Goal: Transaction & Acquisition: Purchase product/service

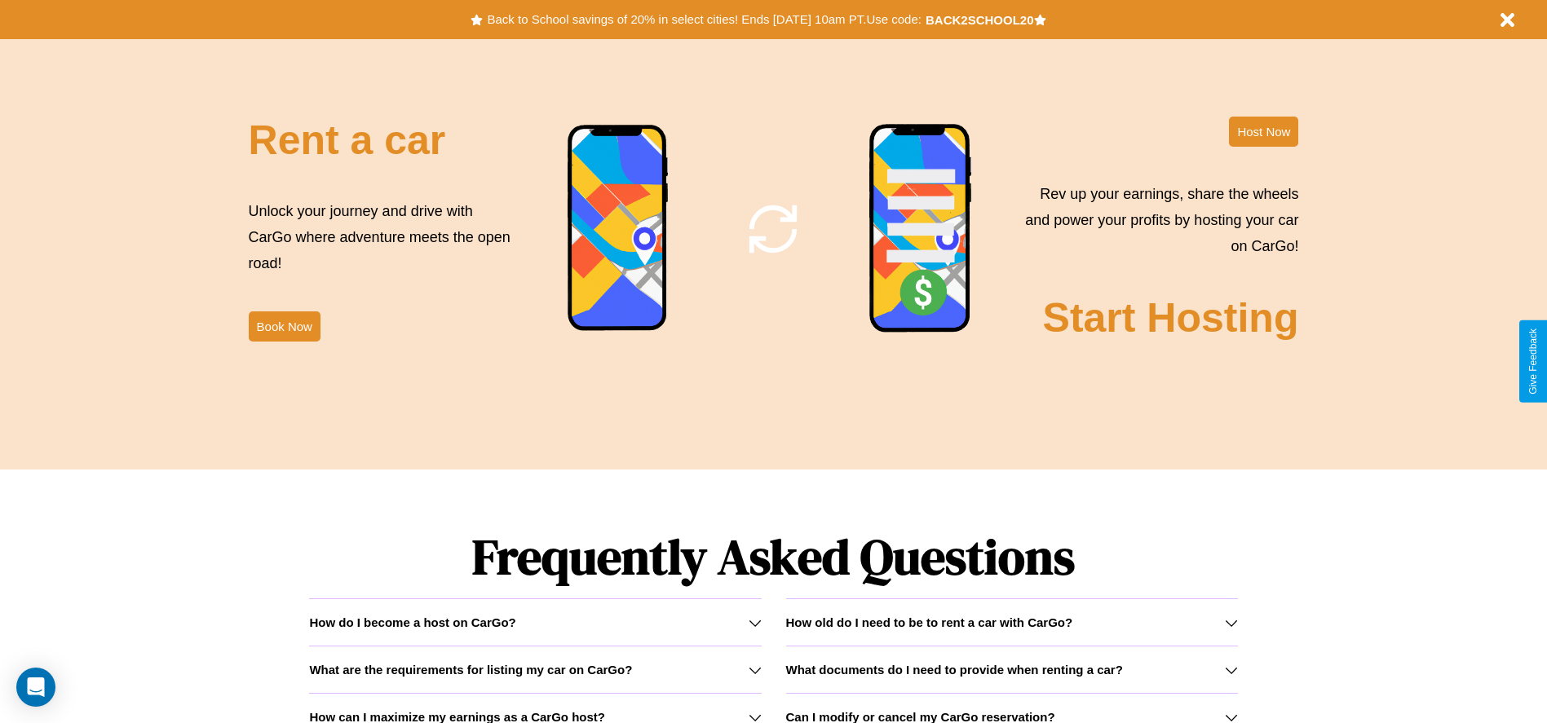
scroll to position [2340, 0]
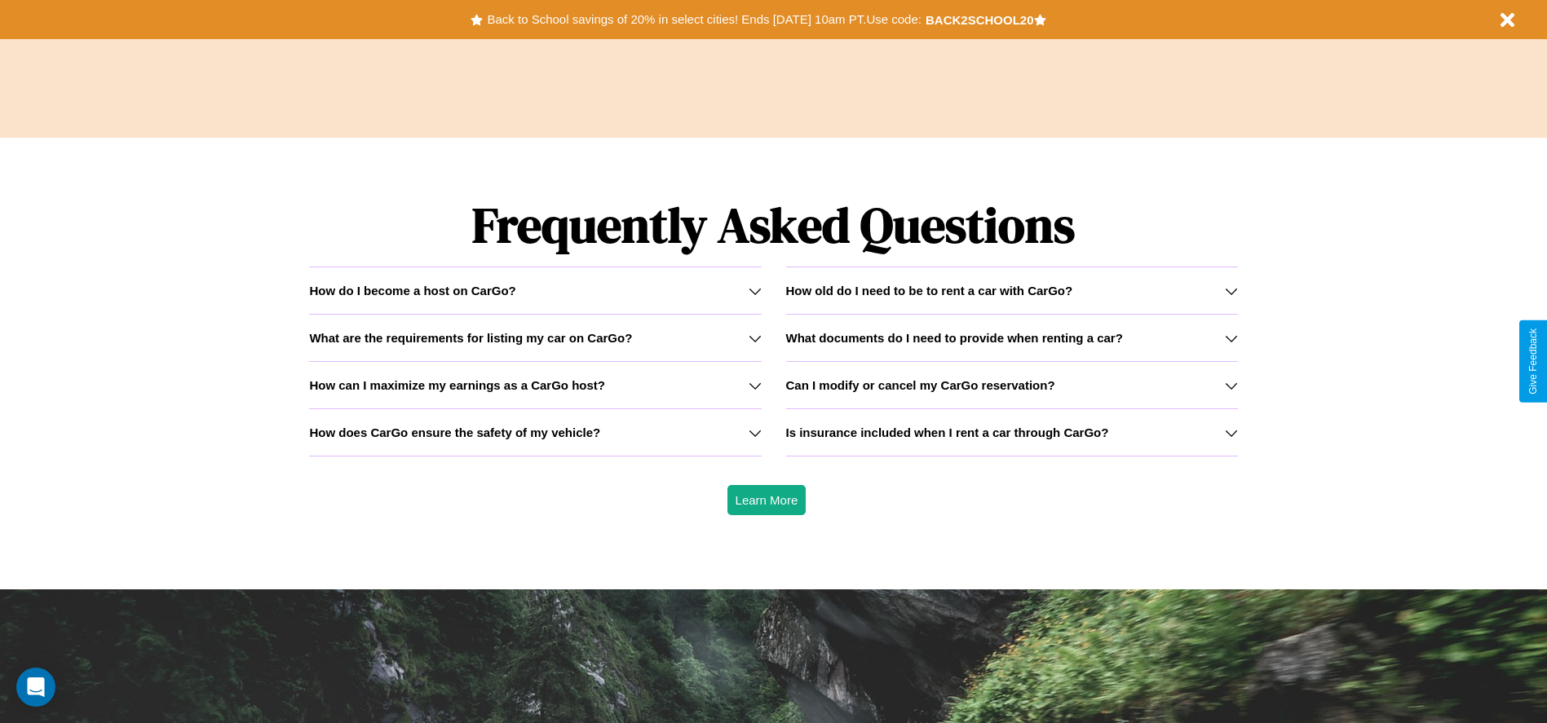
click at [535, 432] on h3 "How does CarGo ensure the safety of my vehicle?" at bounding box center [454, 433] width 291 height 14
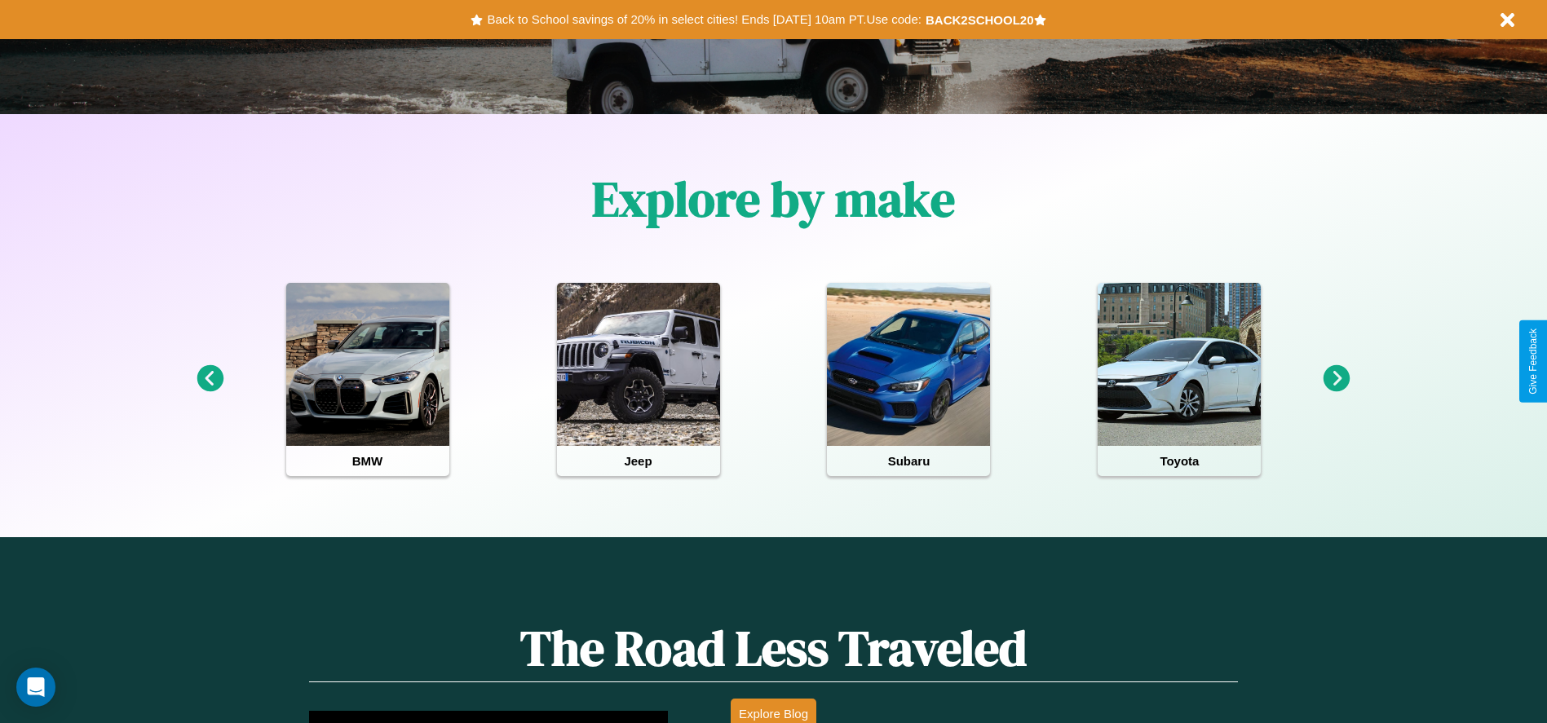
scroll to position [338, 0]
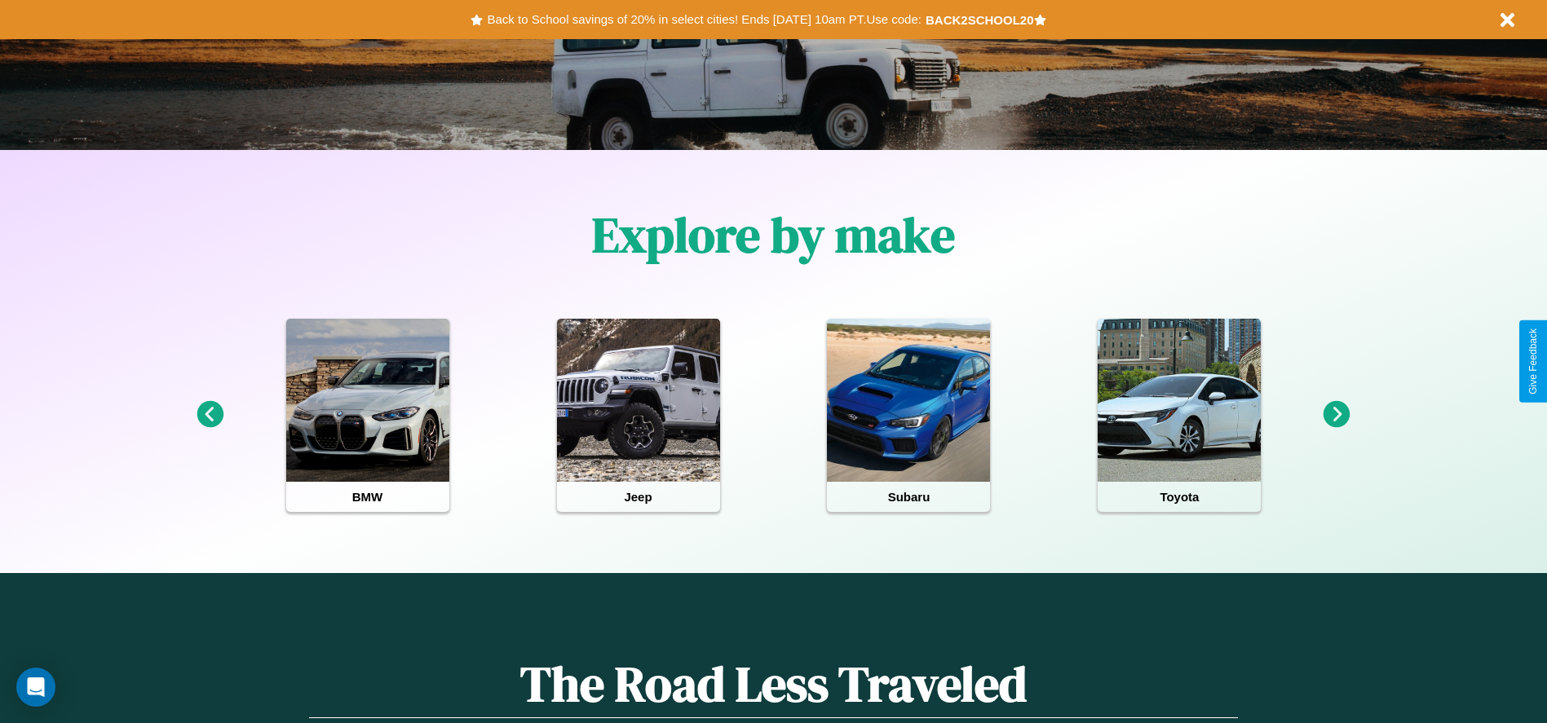
click at [1337, 415] on icon at bounding box center [1337, 414] width 27 height 27
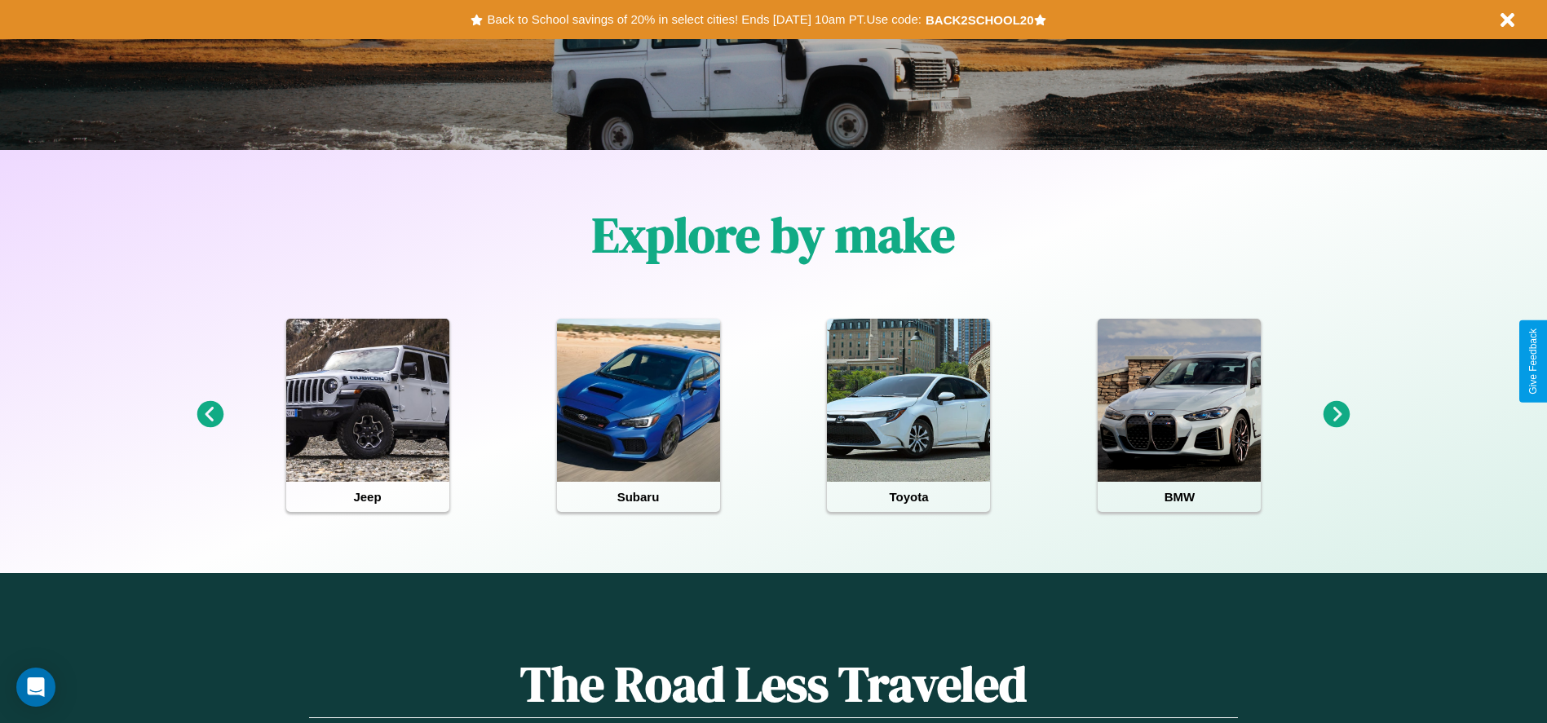
click at [1337, 415] on icon at bounding box center [1337, 414] width 27 height 27
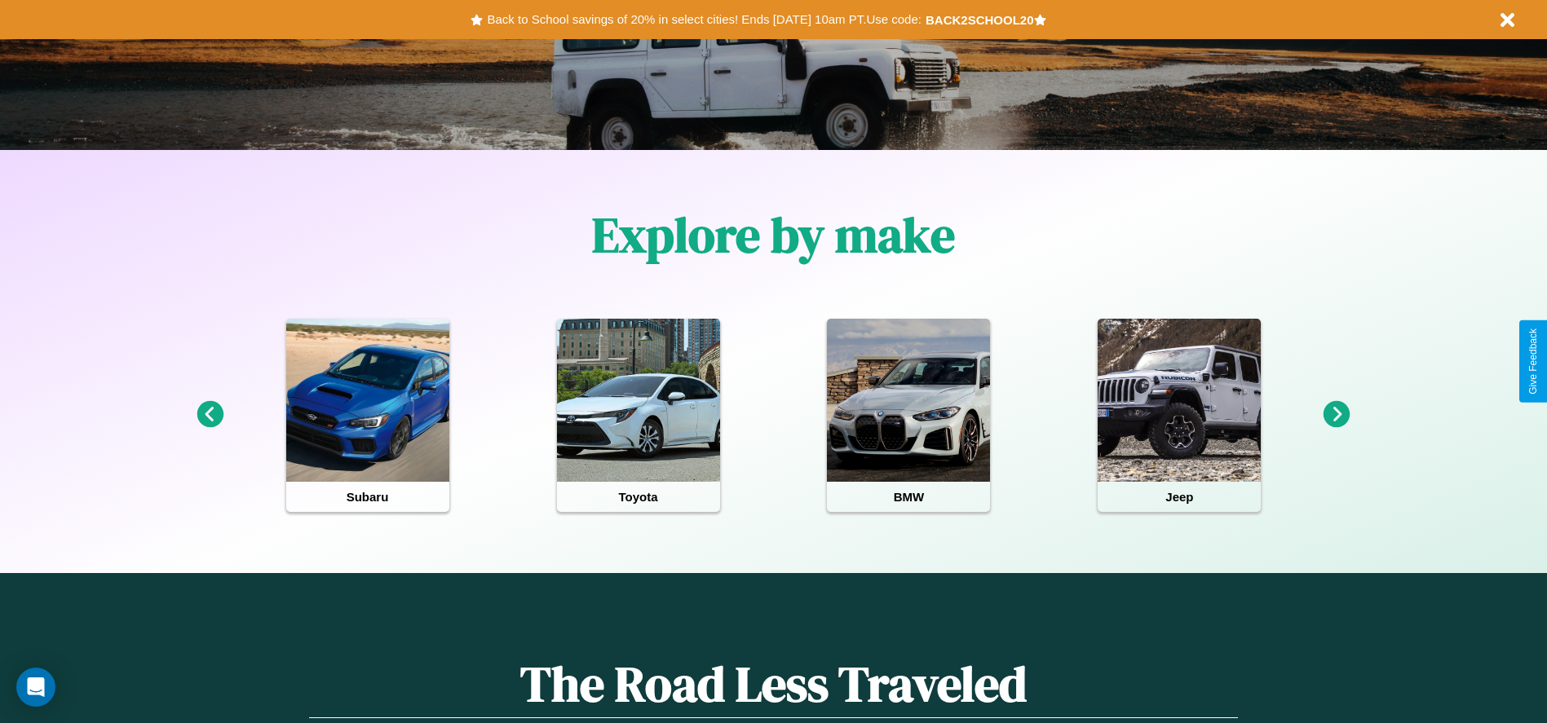
click at [1337, 415] on icon at bounding box center [1337, 414] width 27 height 27
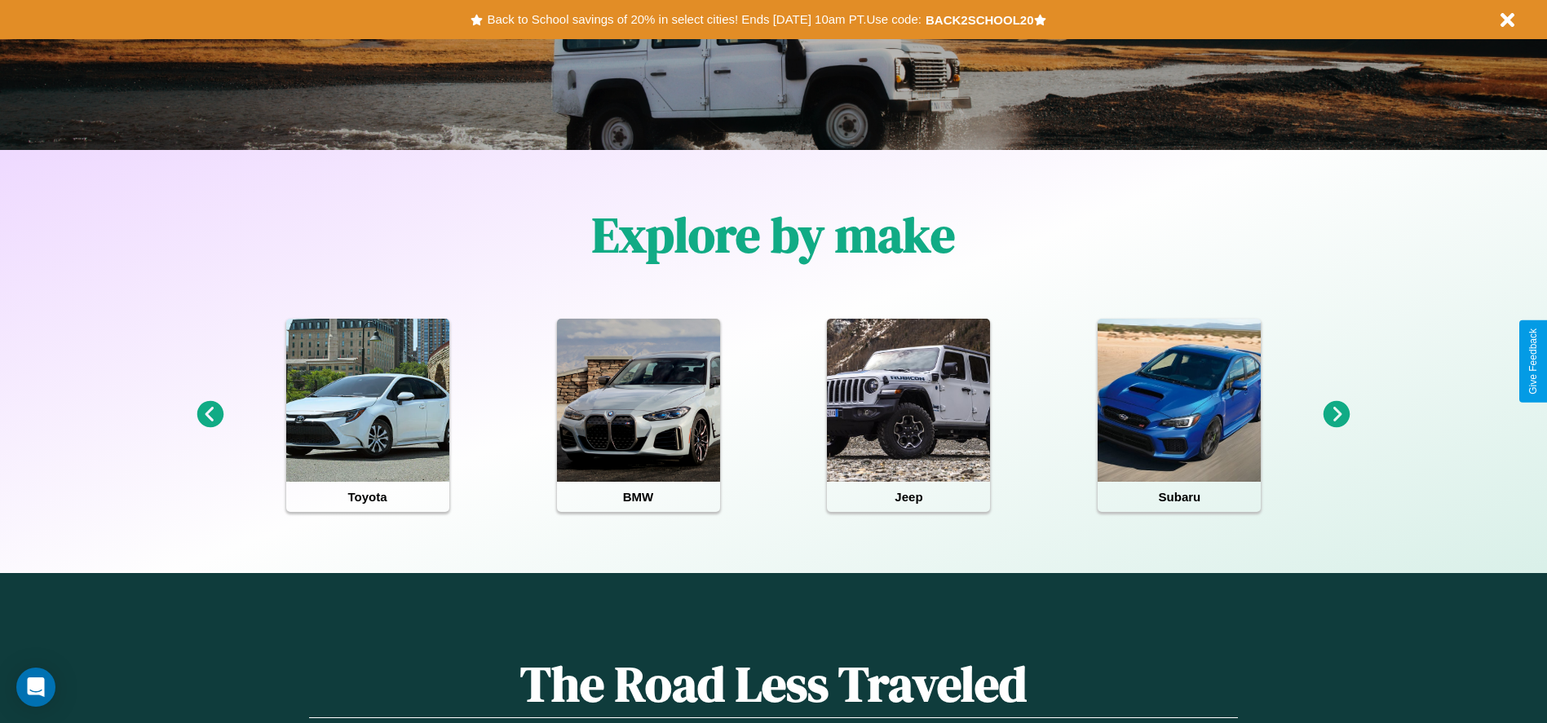
click at [210, 415] on icon at bounding box center [210, 414] width 27 height 27
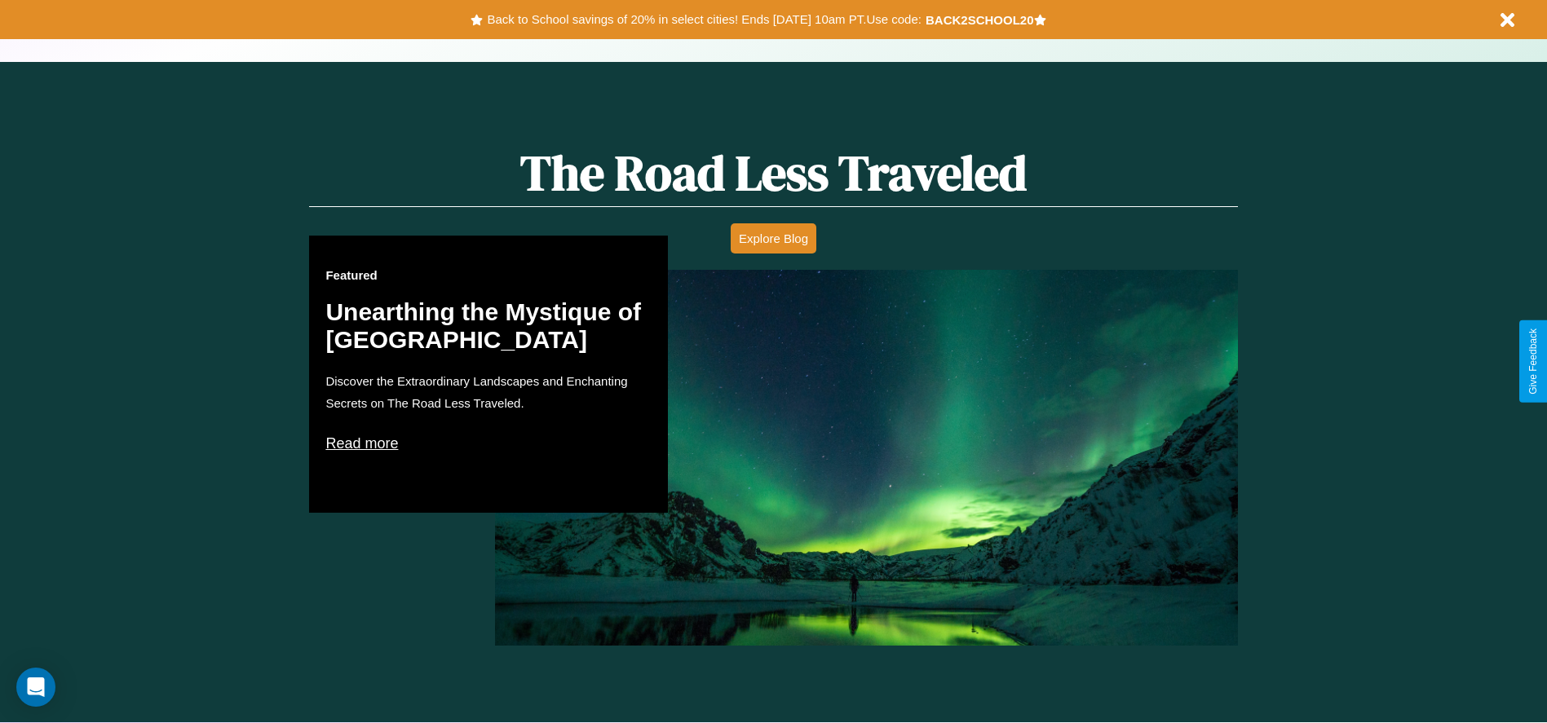
scroll to position [931, 0]
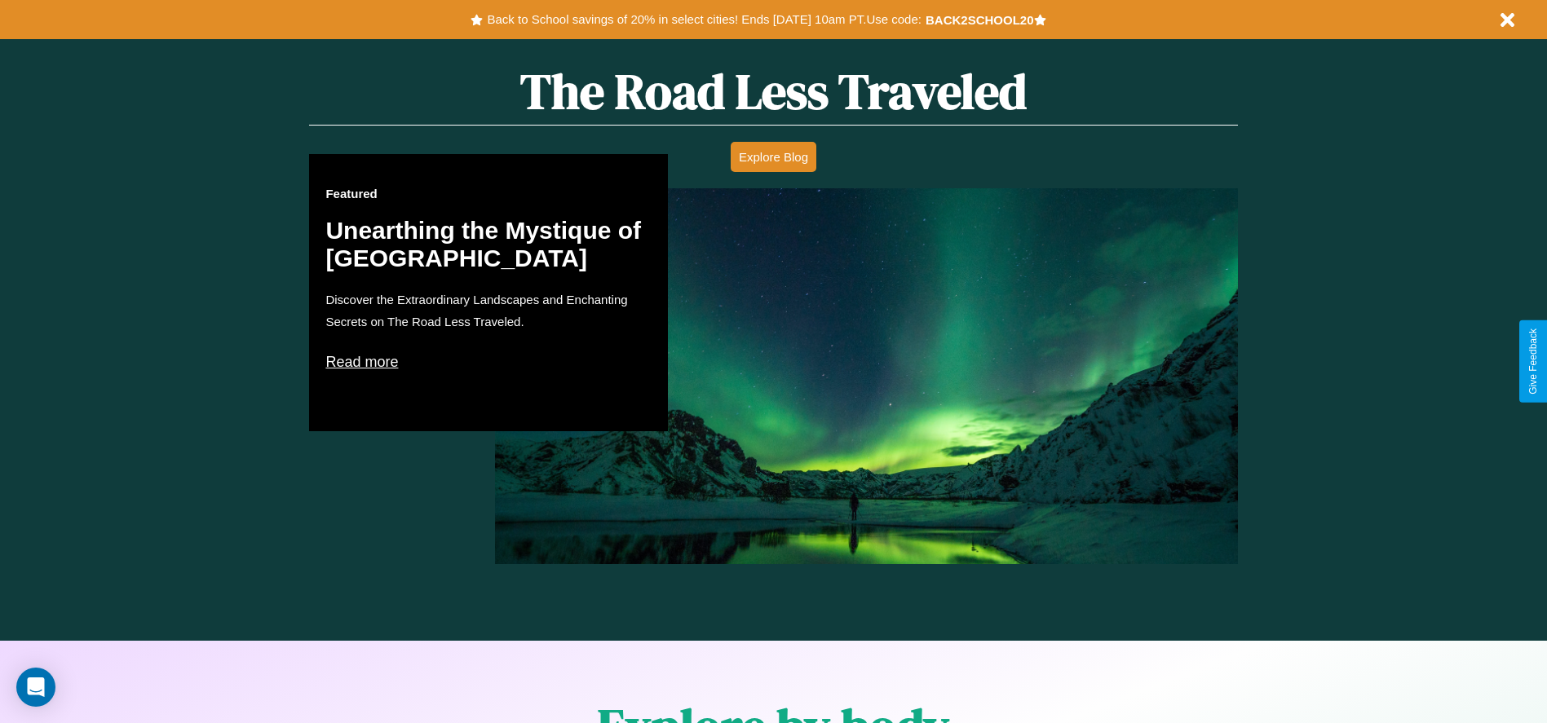
click at [489, 361] on p "Read more" at bounding box center [488, 362] width 326 height 26
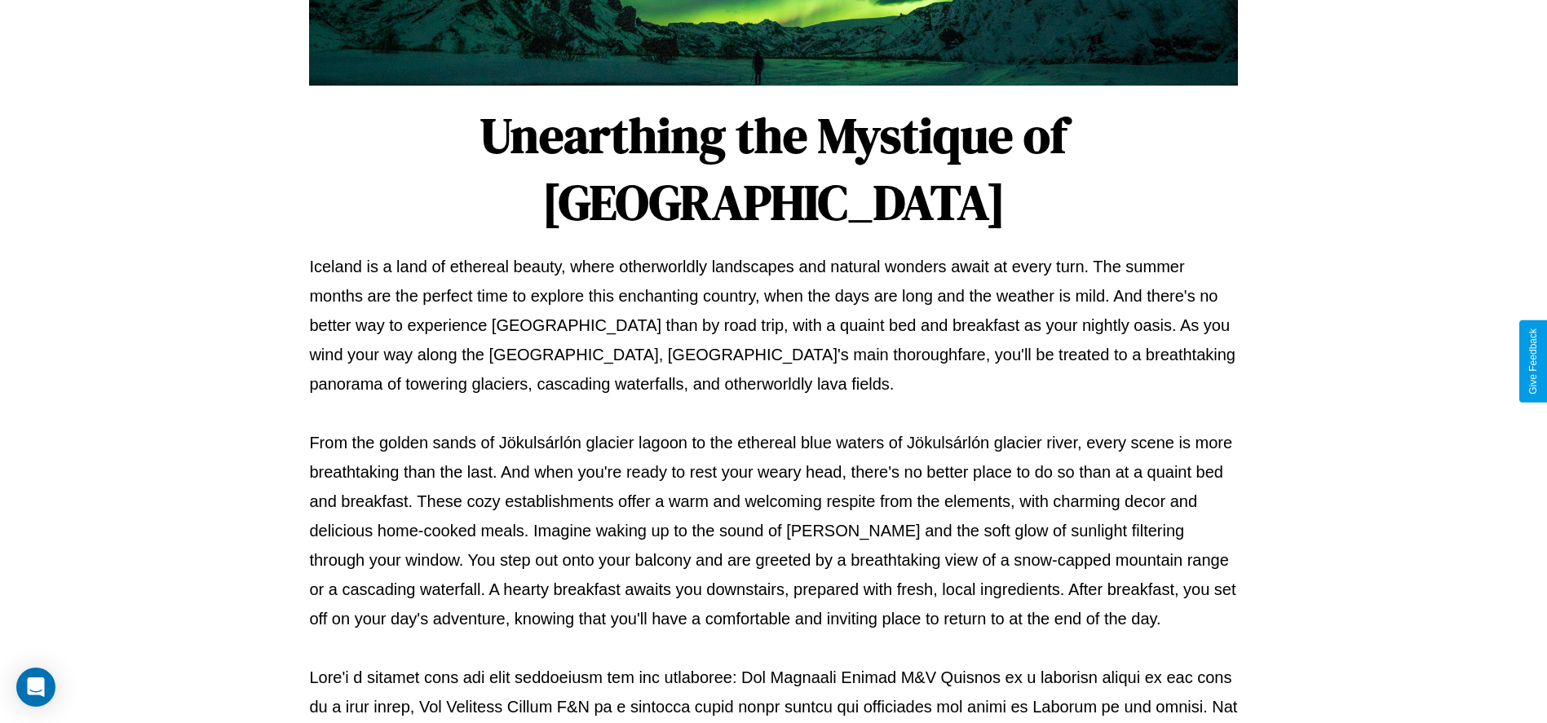
scroll to position [541, 0]
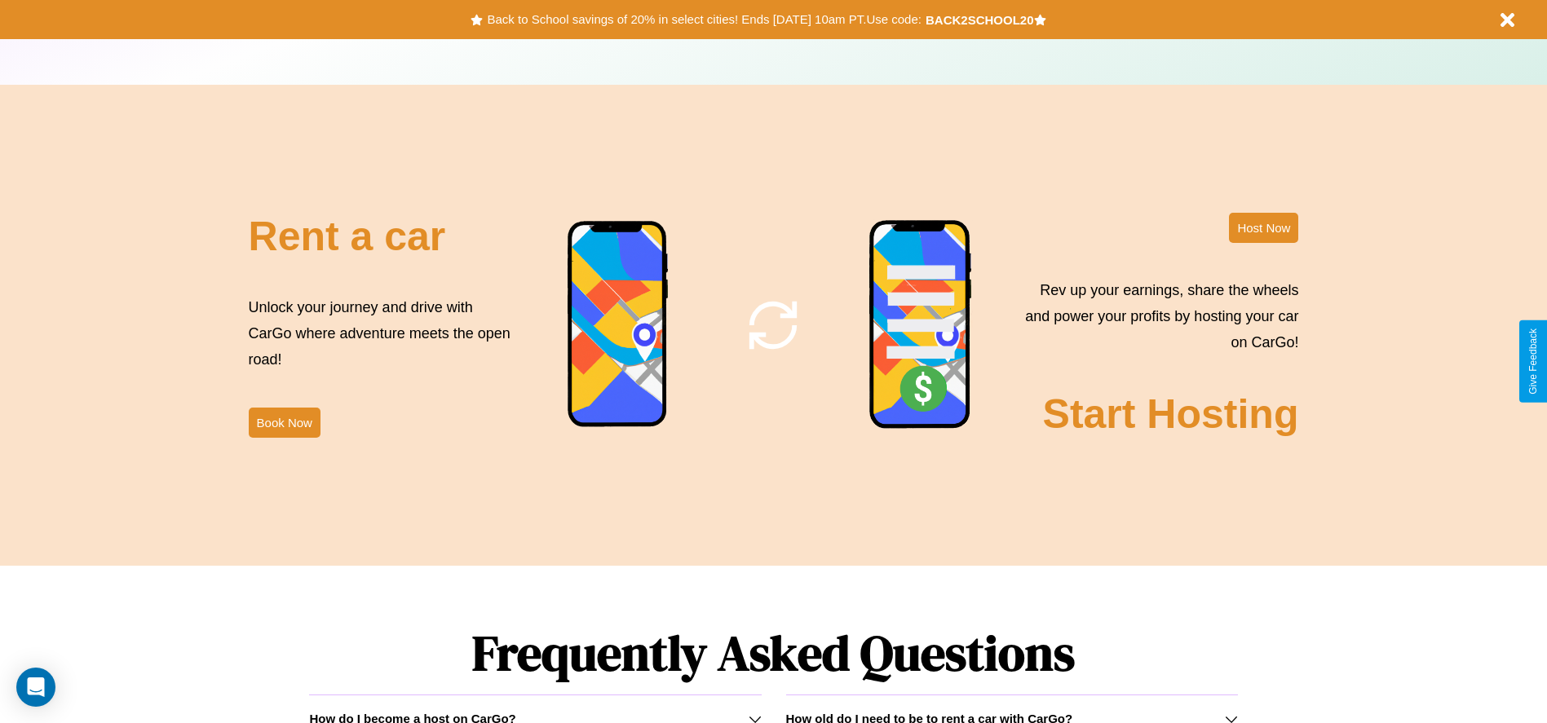
scroll to position [1973, 0]
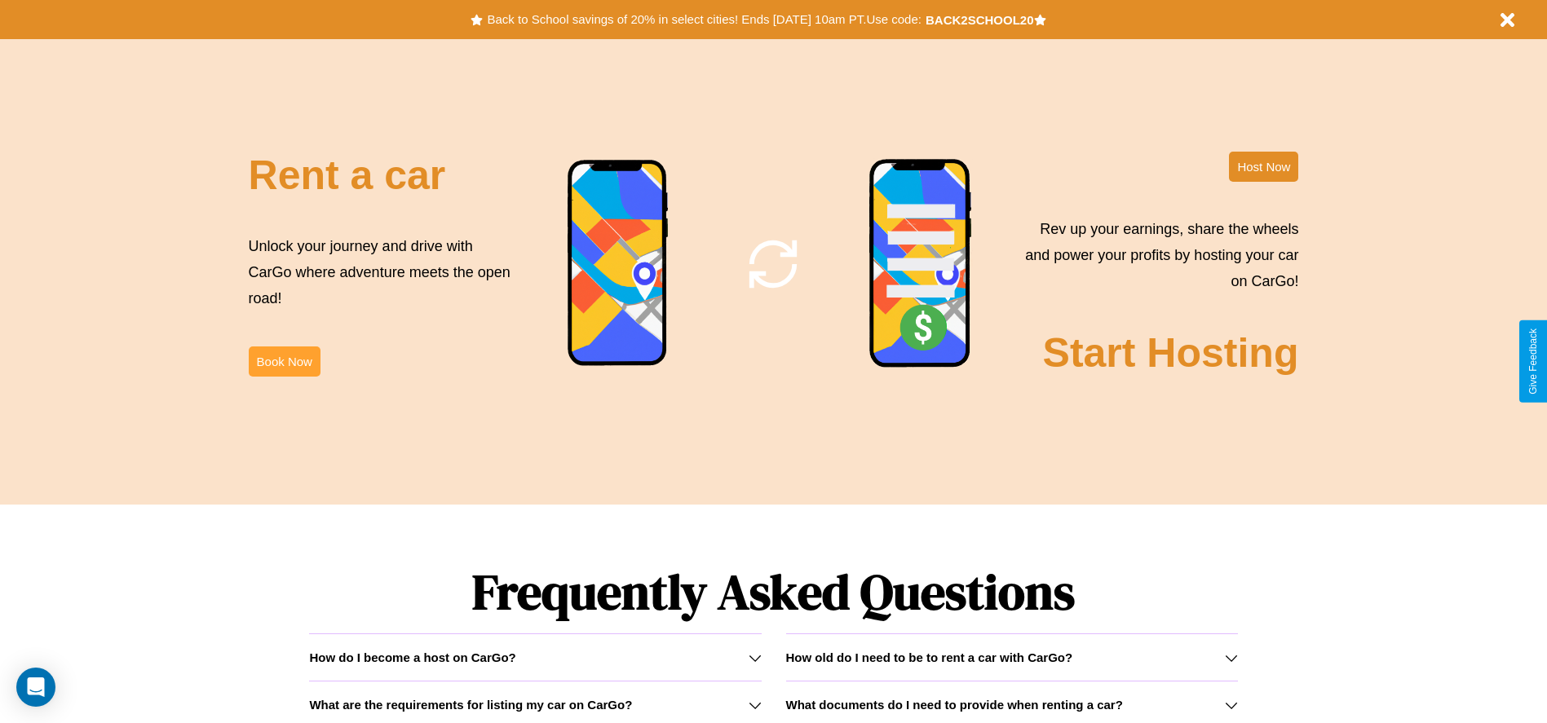
click at [284, 361] on button "Book Now" at bounding box center [285, 362] width 72 height 30
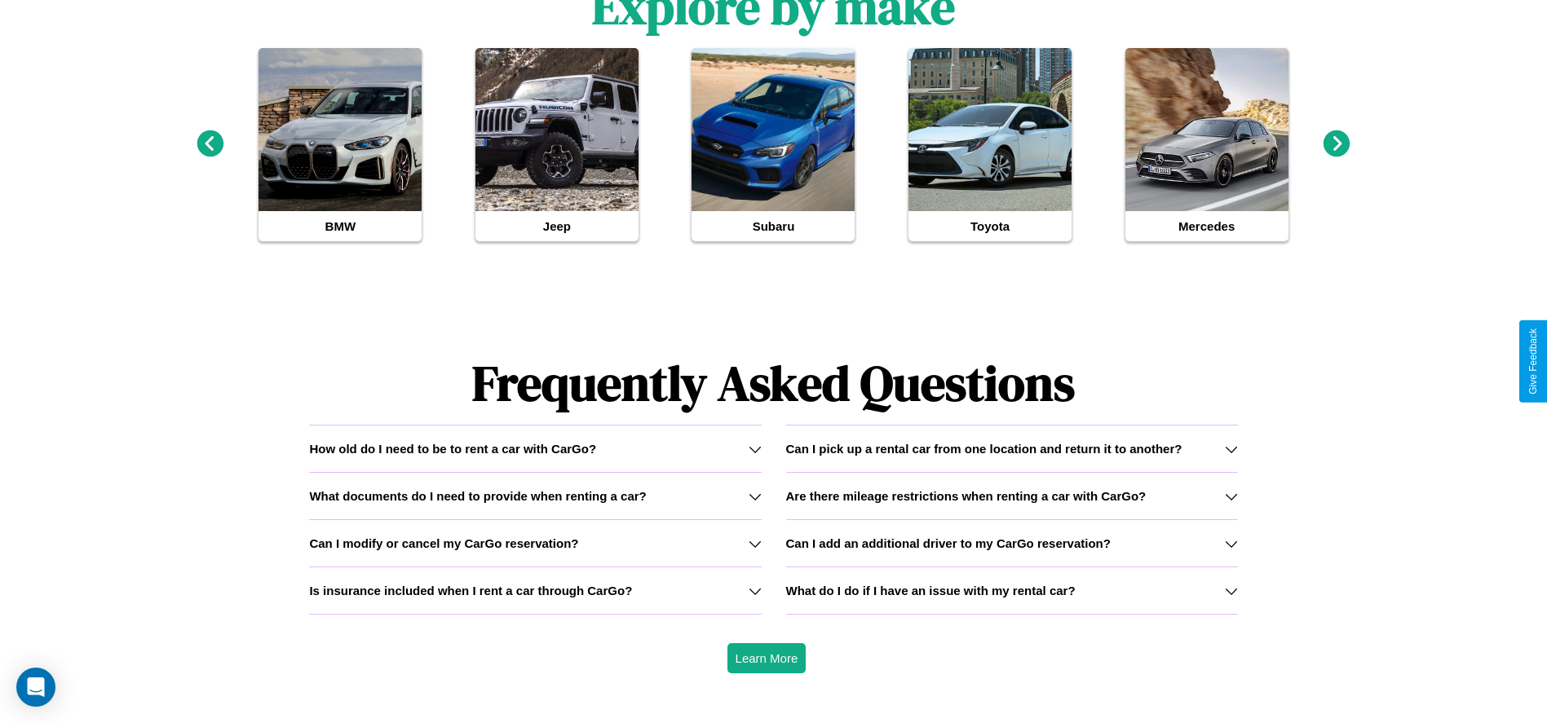
scroll to position [1776, 0]
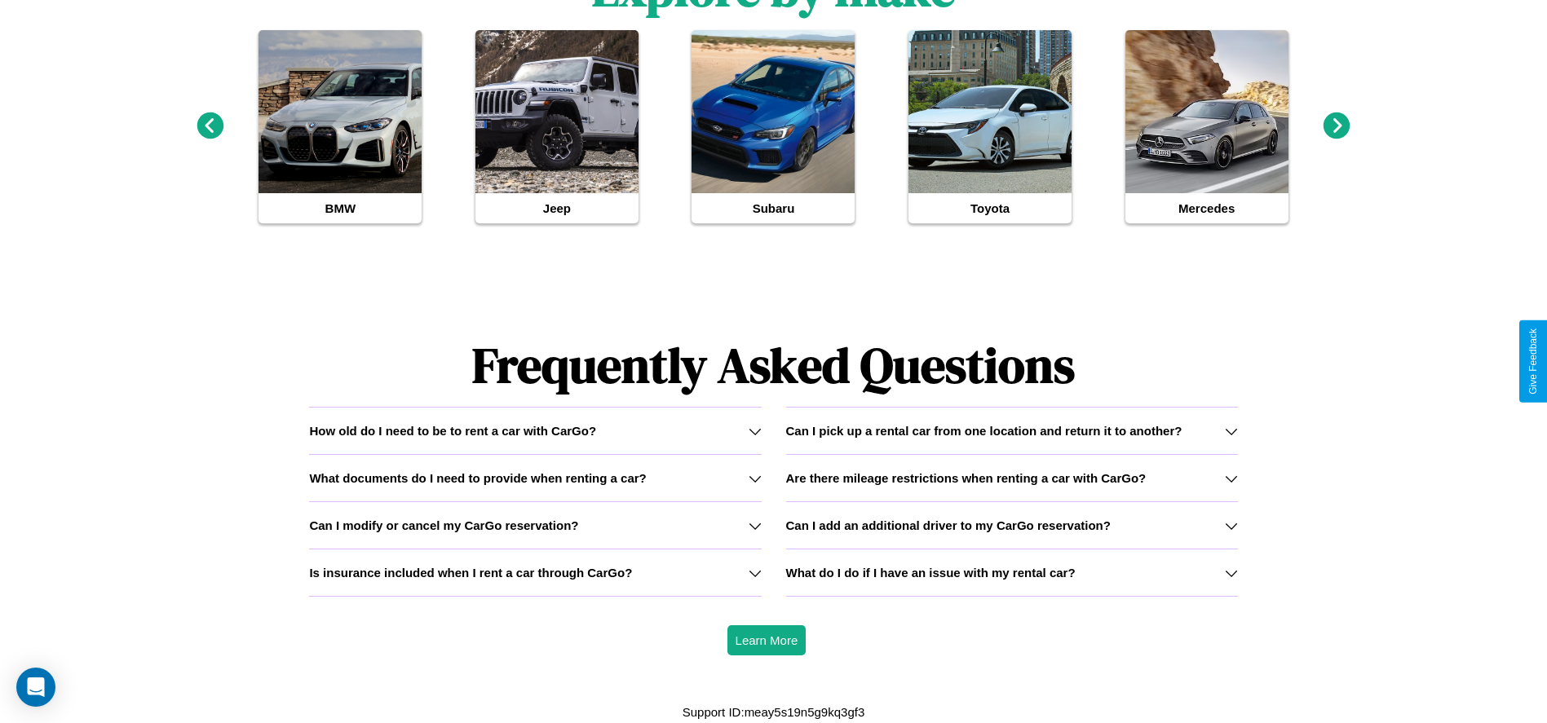
click at [1231, 431] on icon at bounding box center [1231, 431] width 13 height 13
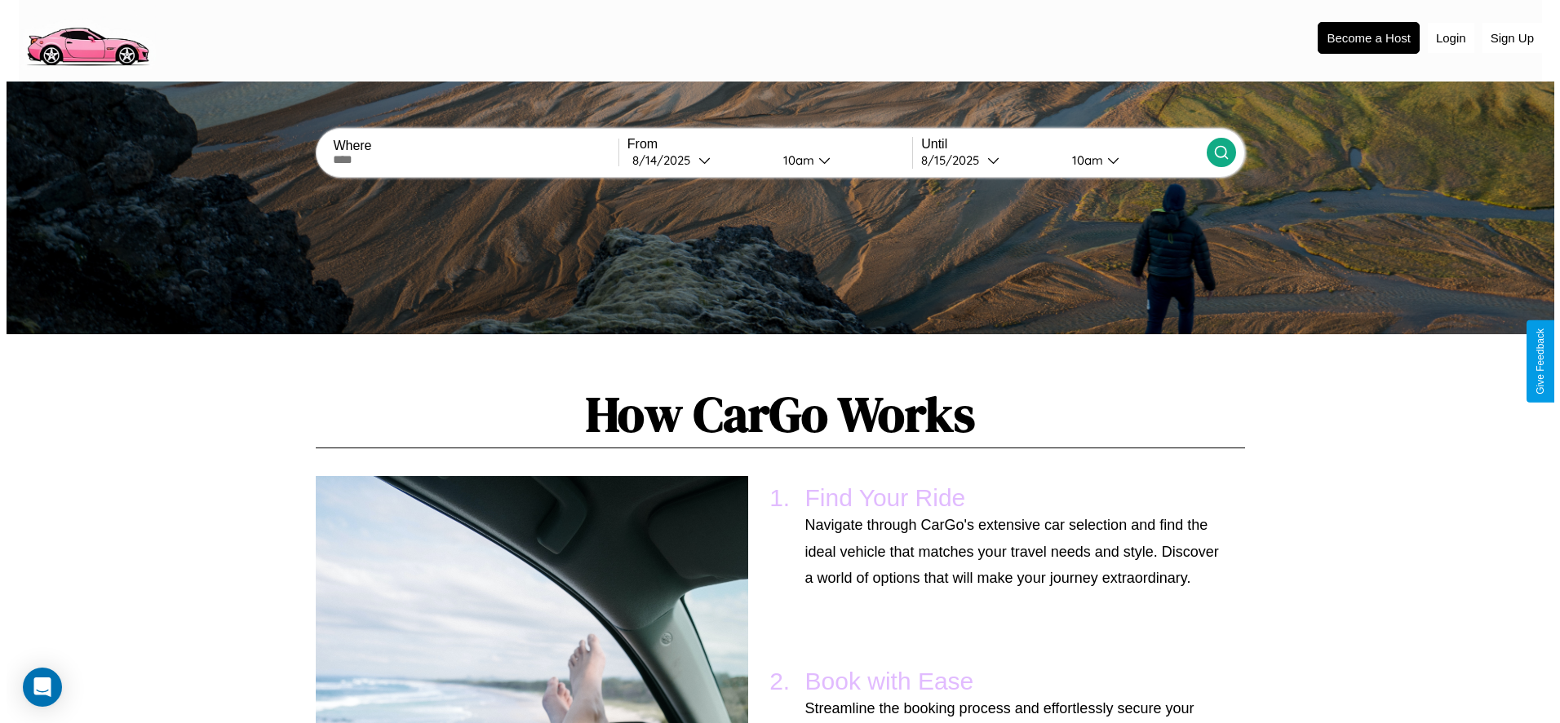
scroll to position [0, 0]
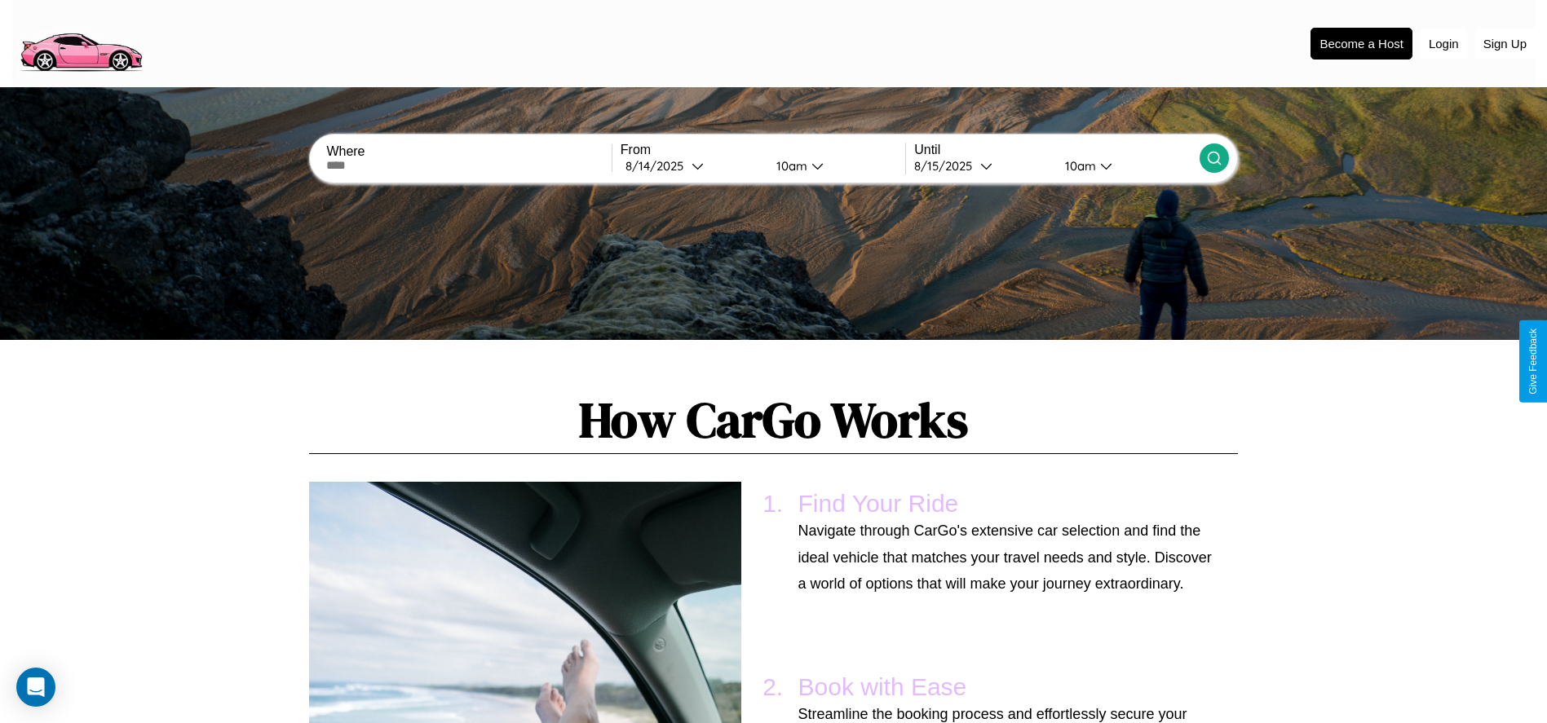
click at [469, 166] on input "text" at bounding box center [468, 165] width 285 height 13
type input "******"
click at [692, 166] on icon at bounding box center [698, 166] width 12 height 12
select select "*"
select select "****"
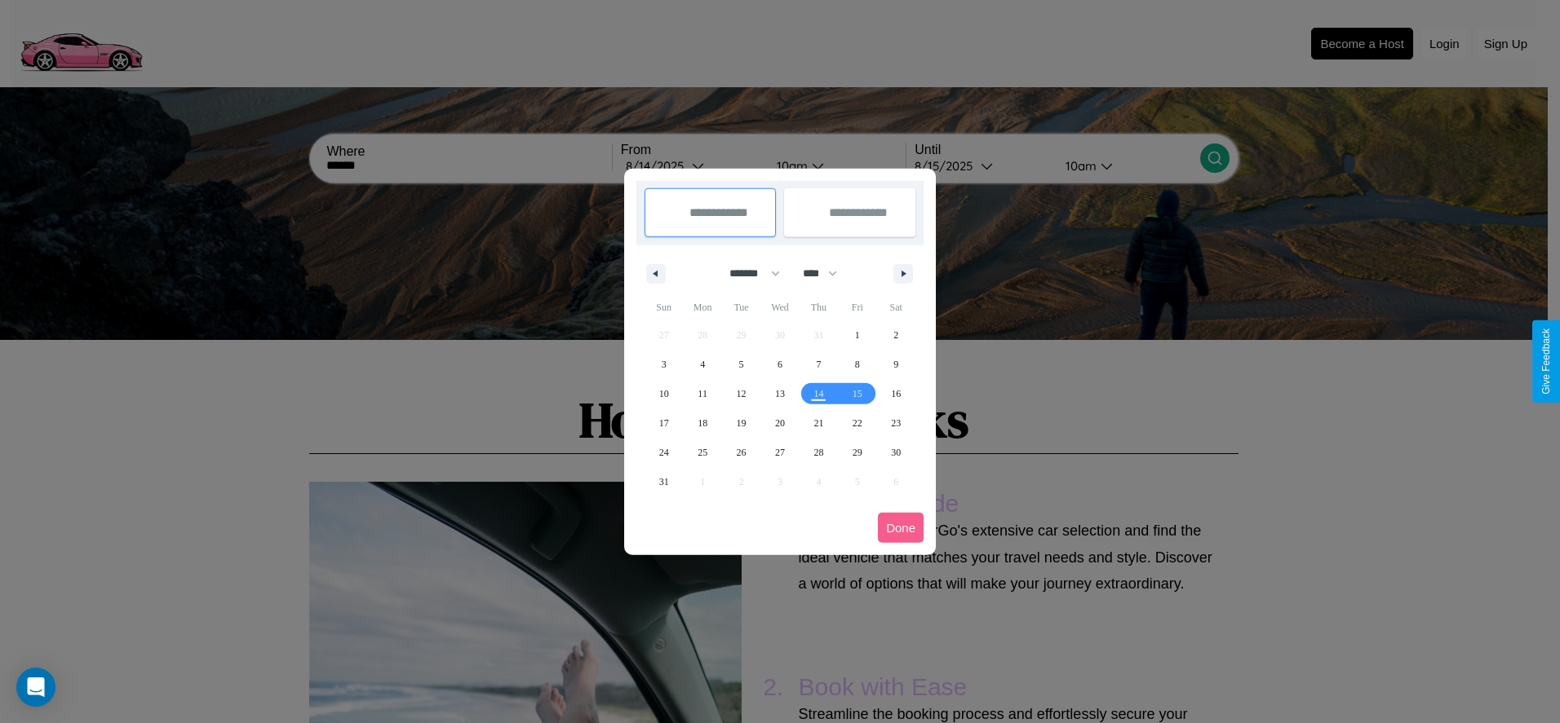
click at [747, 273] on select "******* ******** ***** ***** *** **** **** ****** ********* ******* ******** **…" at bounding box center [751, 273] width 69 height 27
select select "*"
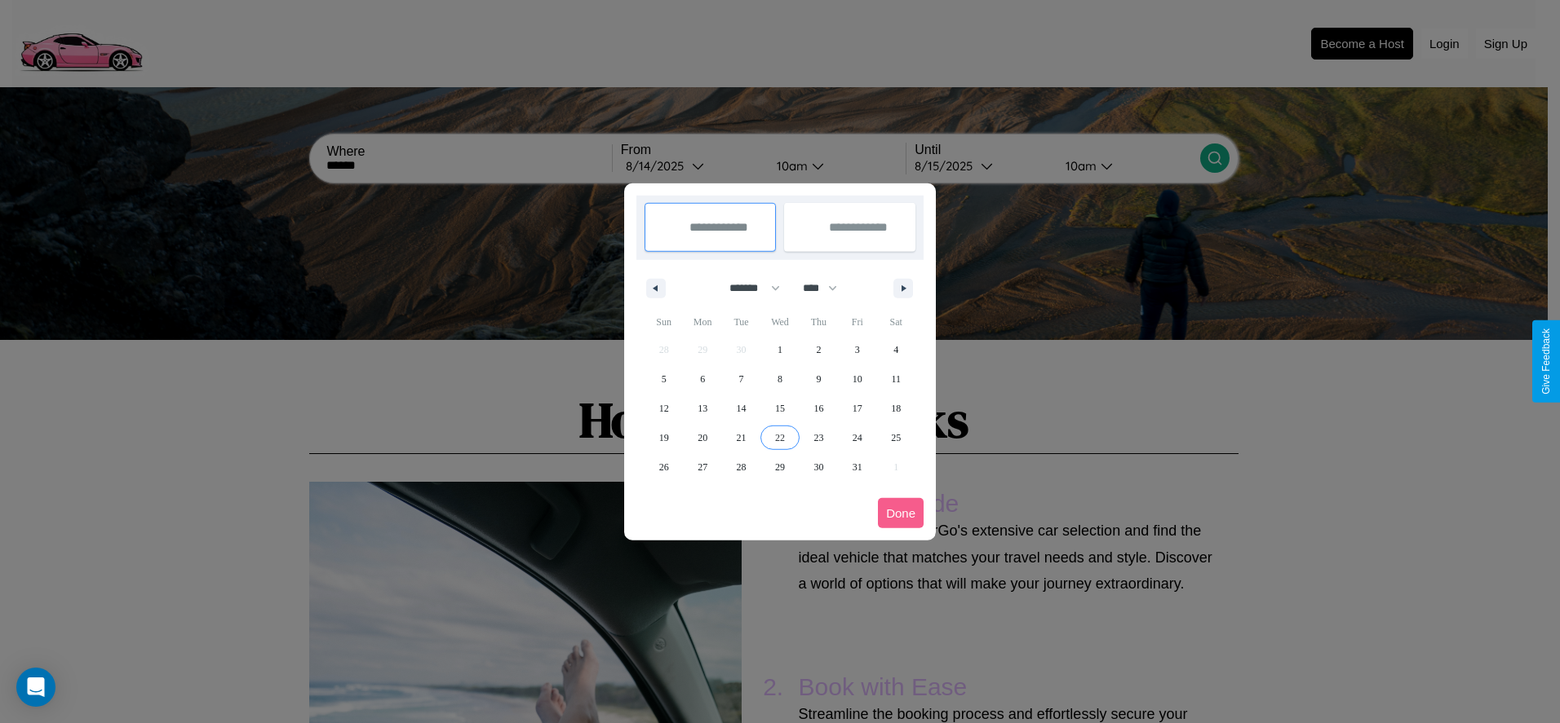
click at [779, 437] on span "22" at bounding box center [780, 437] width 10 height 29
type input "**********"
click at [903, 288] on icon "button" at bounding box center [906, 288] width 8 height 7
select select "**"
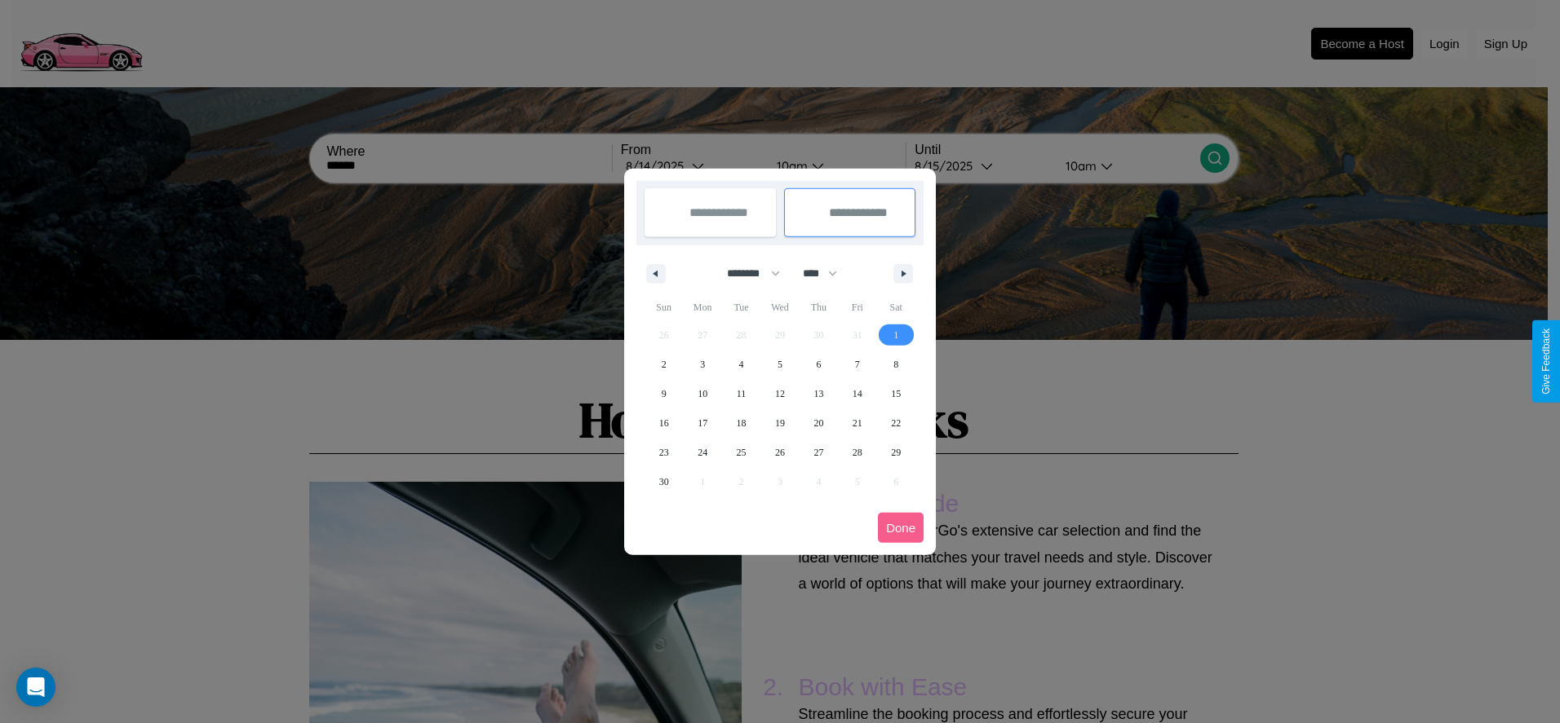
click at [896, 334] on span "1" at bounding box center [895, 335] width 5 height 29
type input "**********"
select select "*"
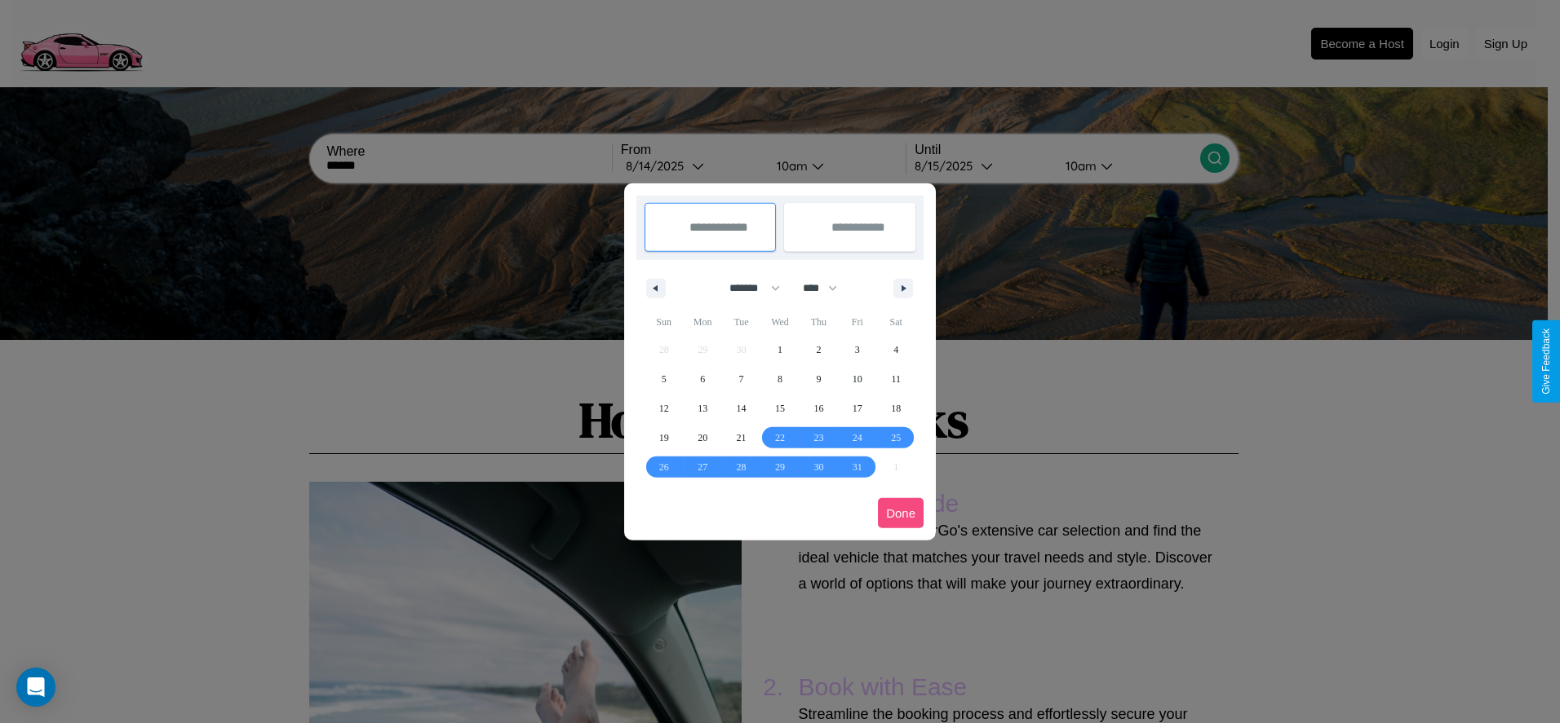
click at [900, 513] on button "Done" at bounding box center [901, 513] width 46 height 30
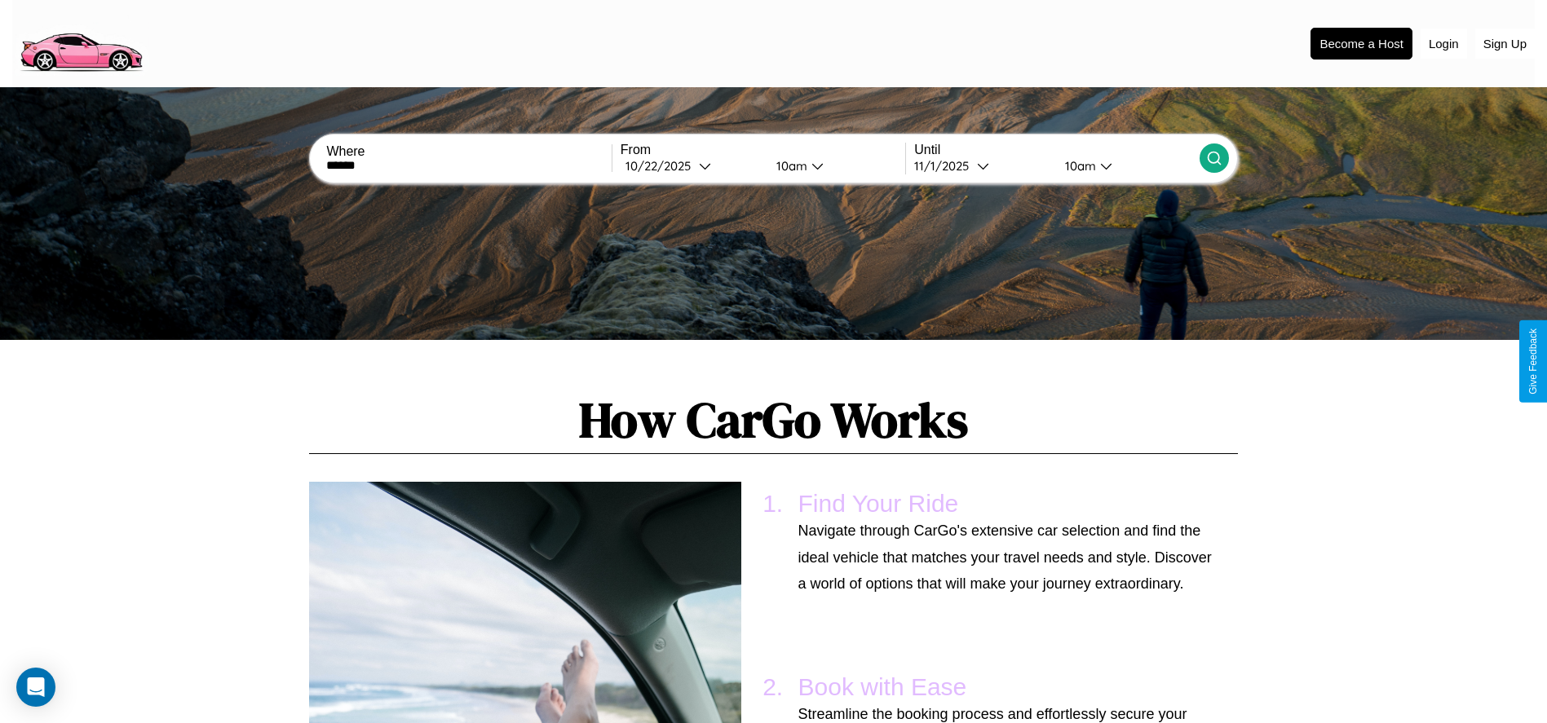
click at [1214, 158] on icon at bounding box center [1214, 158] width 16 height 16
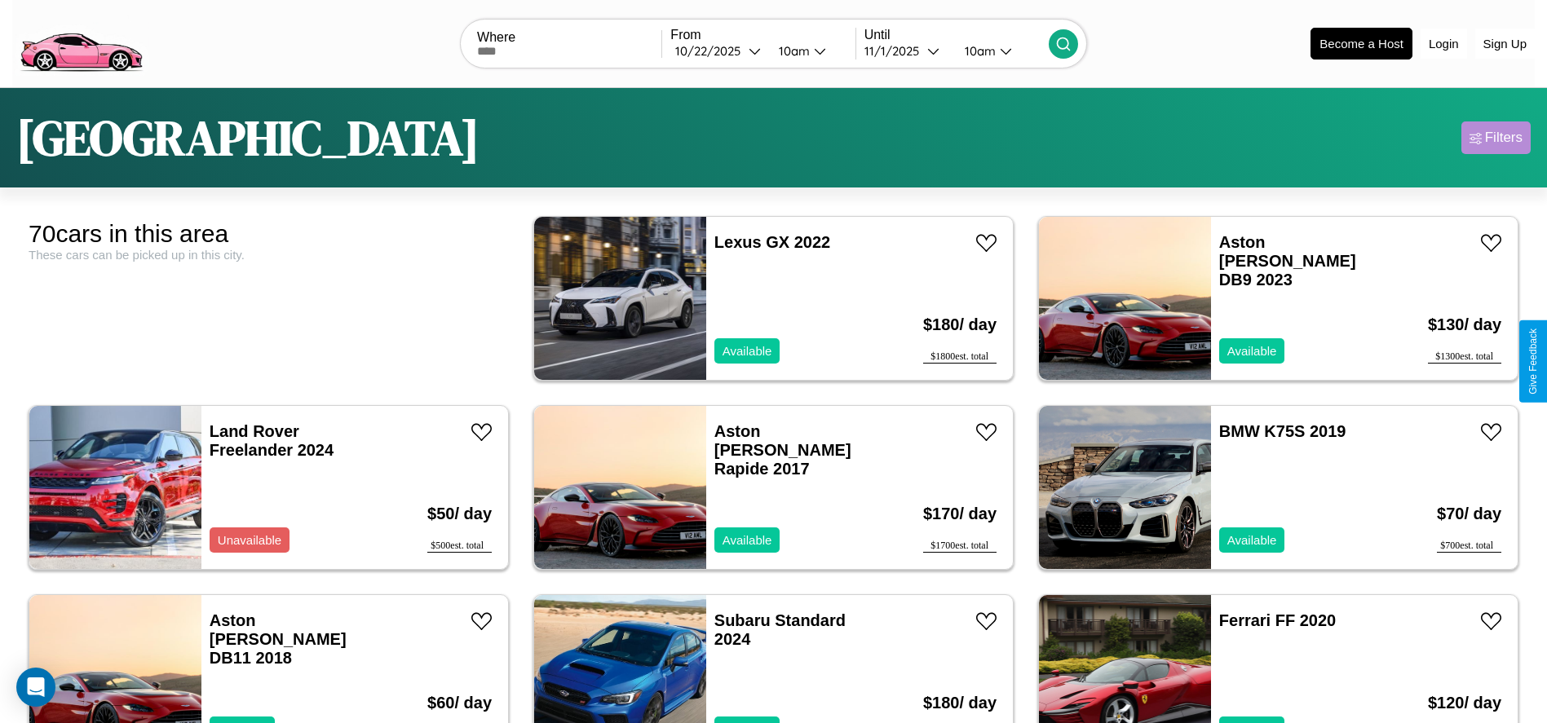
click at [1496, 138] on div "Filters" at bounding box center [1504, 138] width 38 height 16
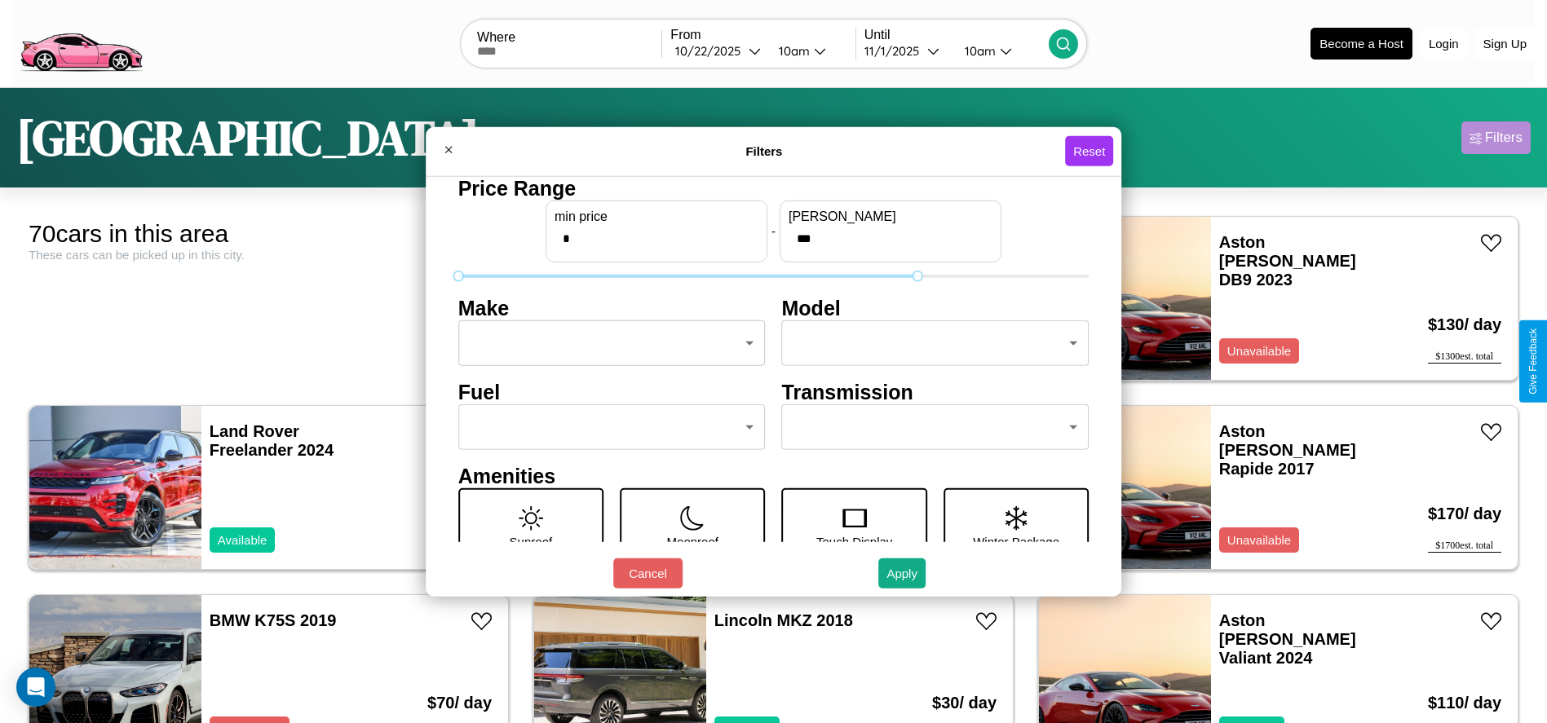
type input "***"
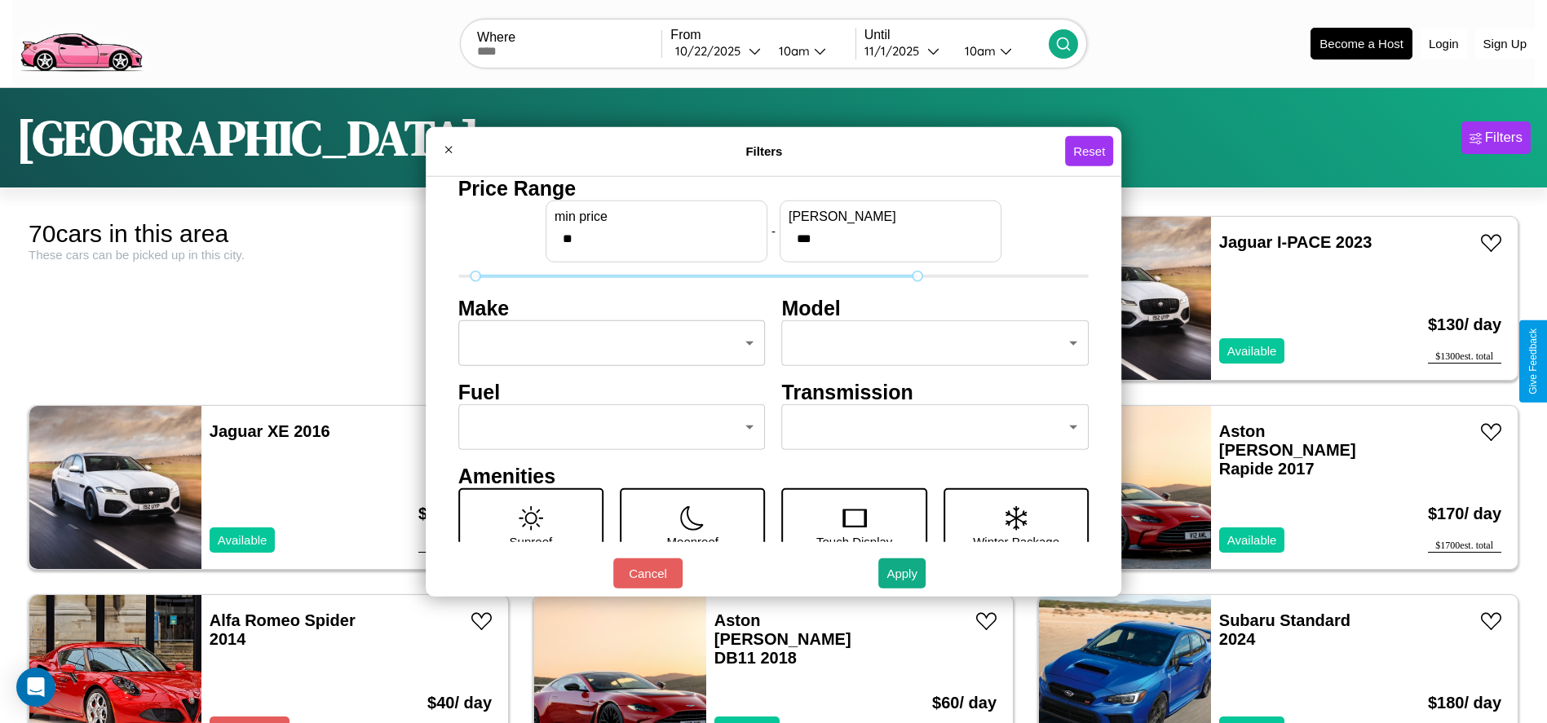
type input "**"
click at [607, 343] on body "CarGo Where From 10 / 22 / 2025 10am Until 11 / 1 / 2025 10am Become a Host Log…" at bounding box center [773, 412] width 1547 height 825
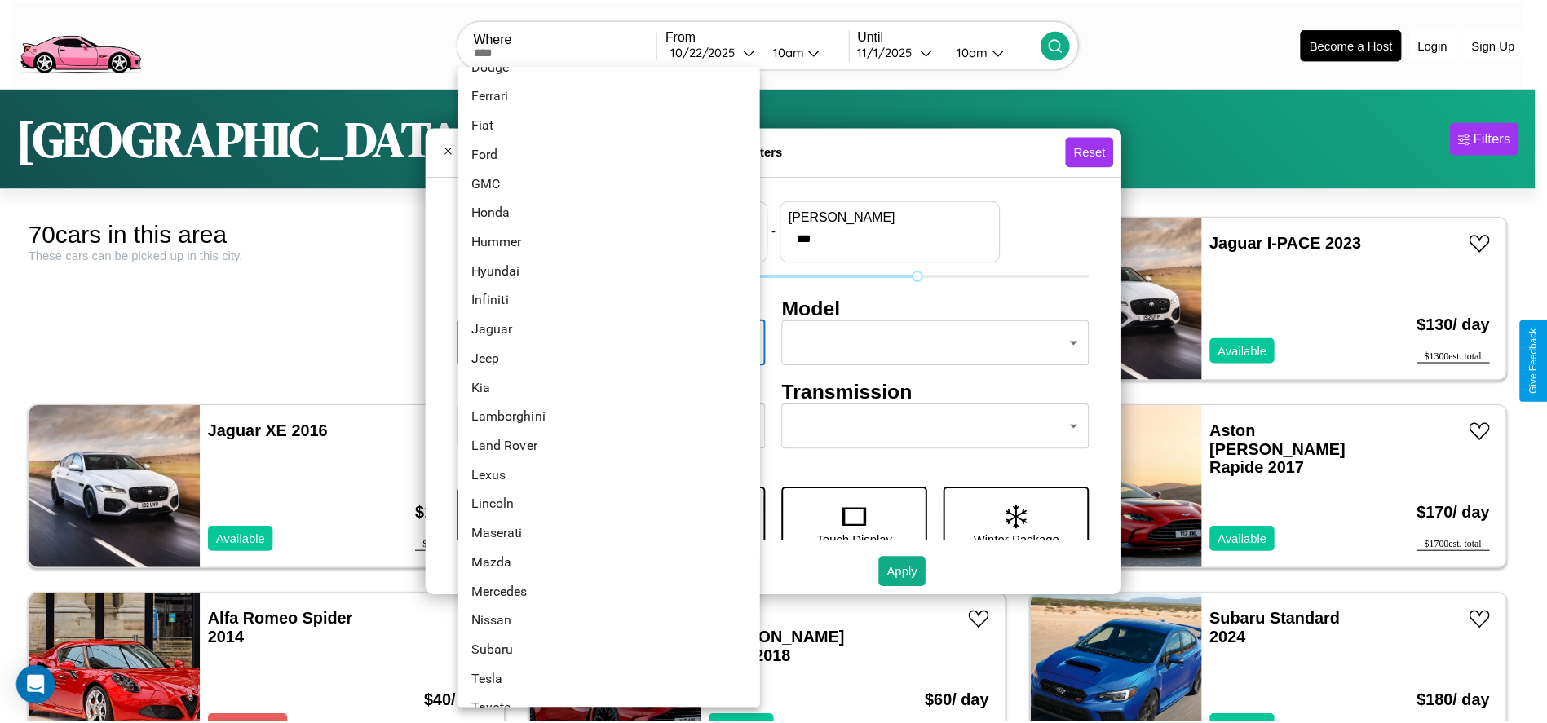
scroll to position [345, 0]
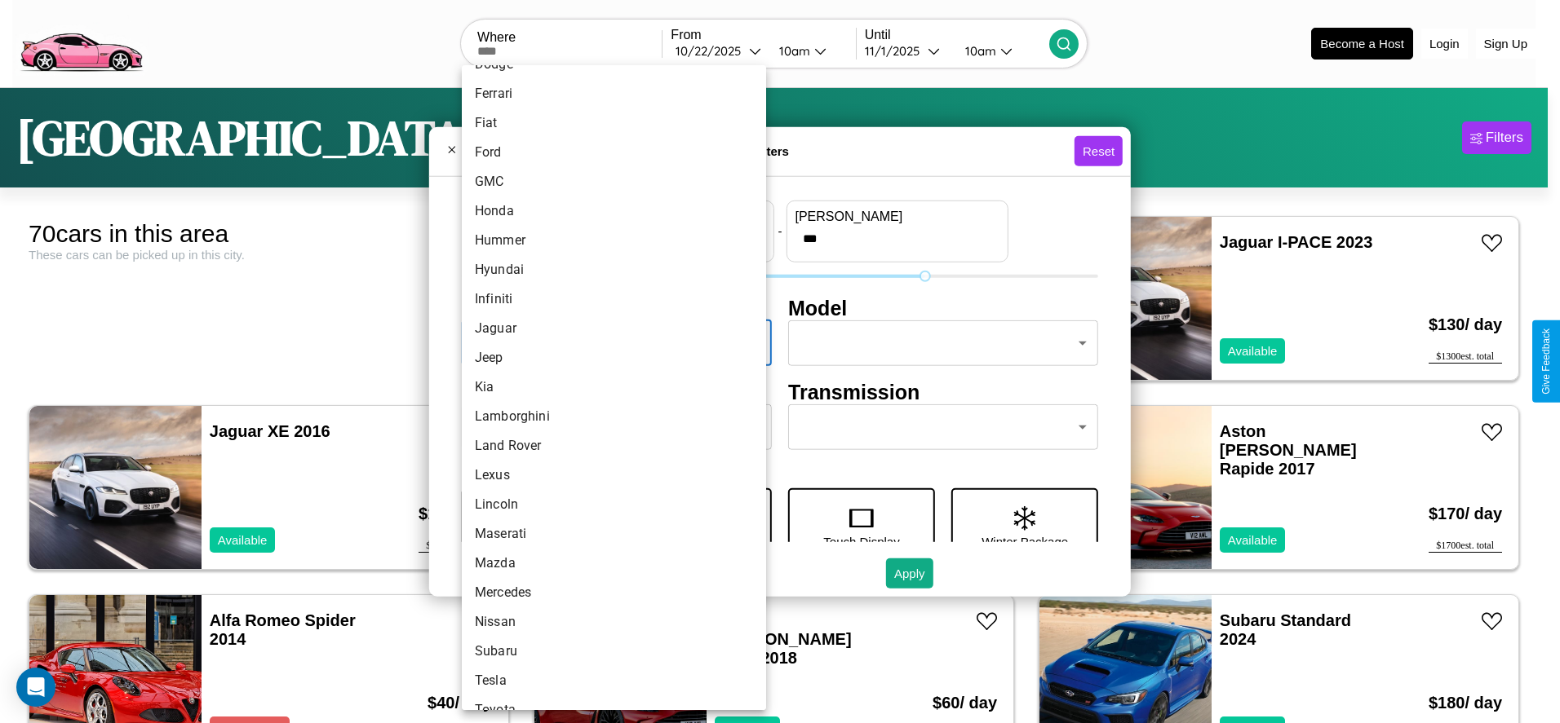
click at [608, 387] on li "Kia" at bounding box center [614, 387] width 304 height 29
type input "***"
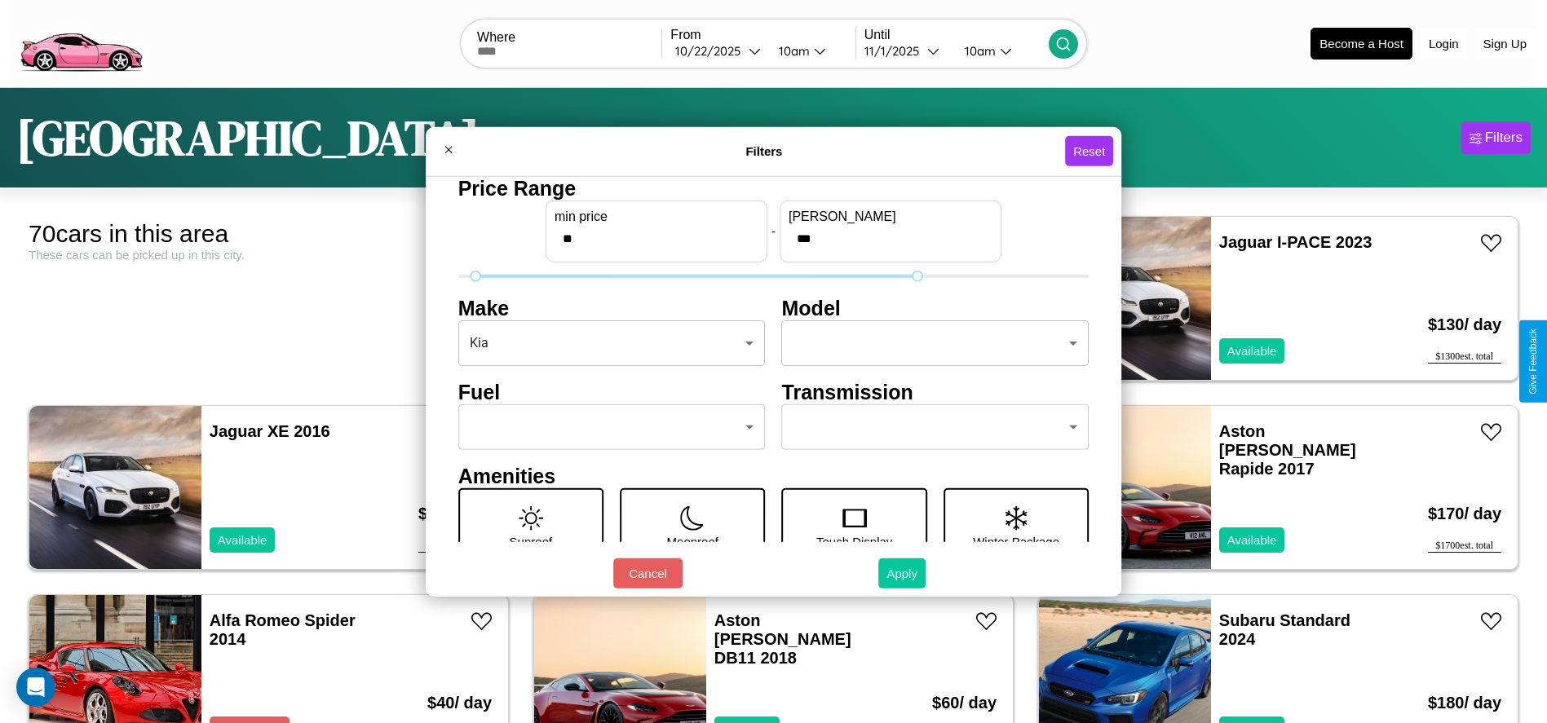
click at [903, 573] on button "Apply" at bounding box center [901, 574] width 47 height 30
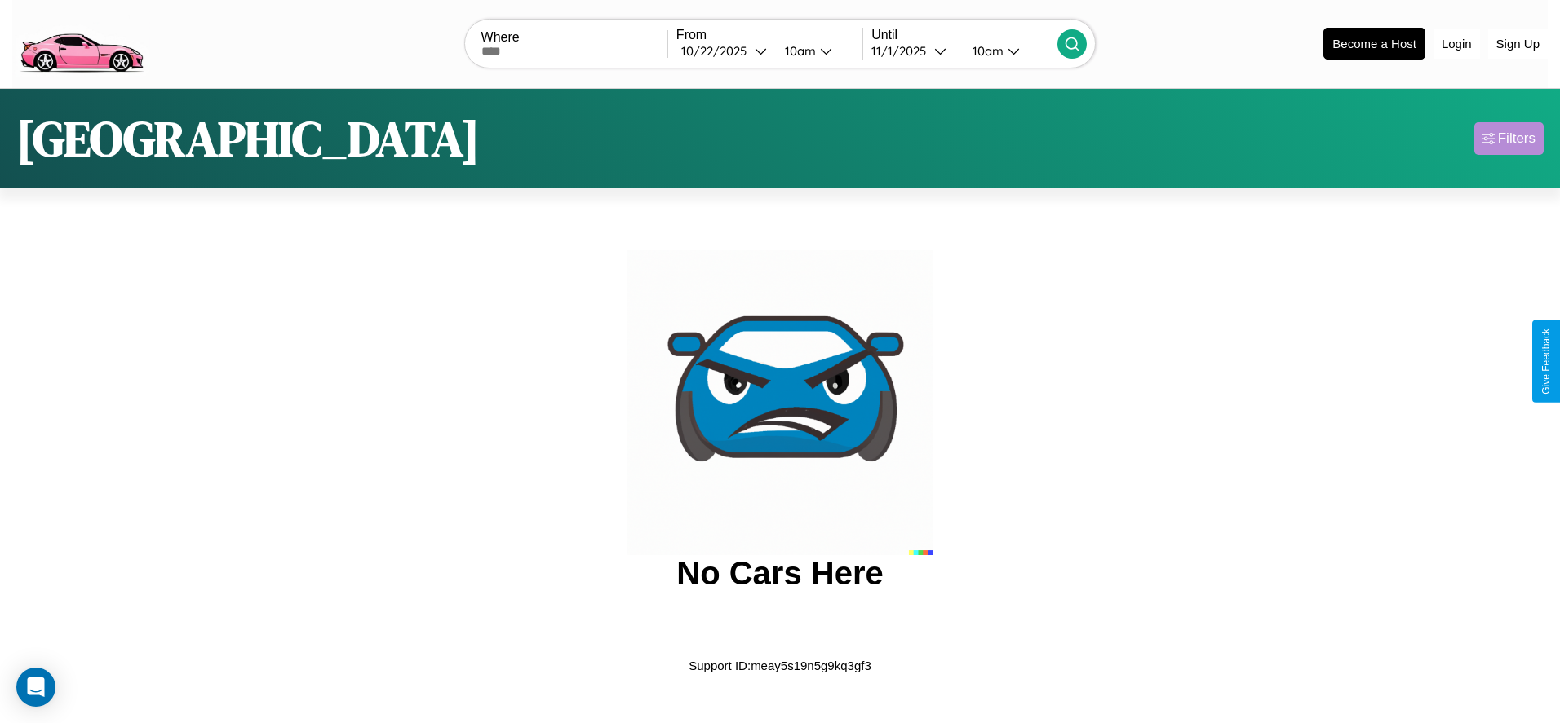
click at [1508, 138] on div "Filters" at bounding box center [1517, 139] width 38 height 16
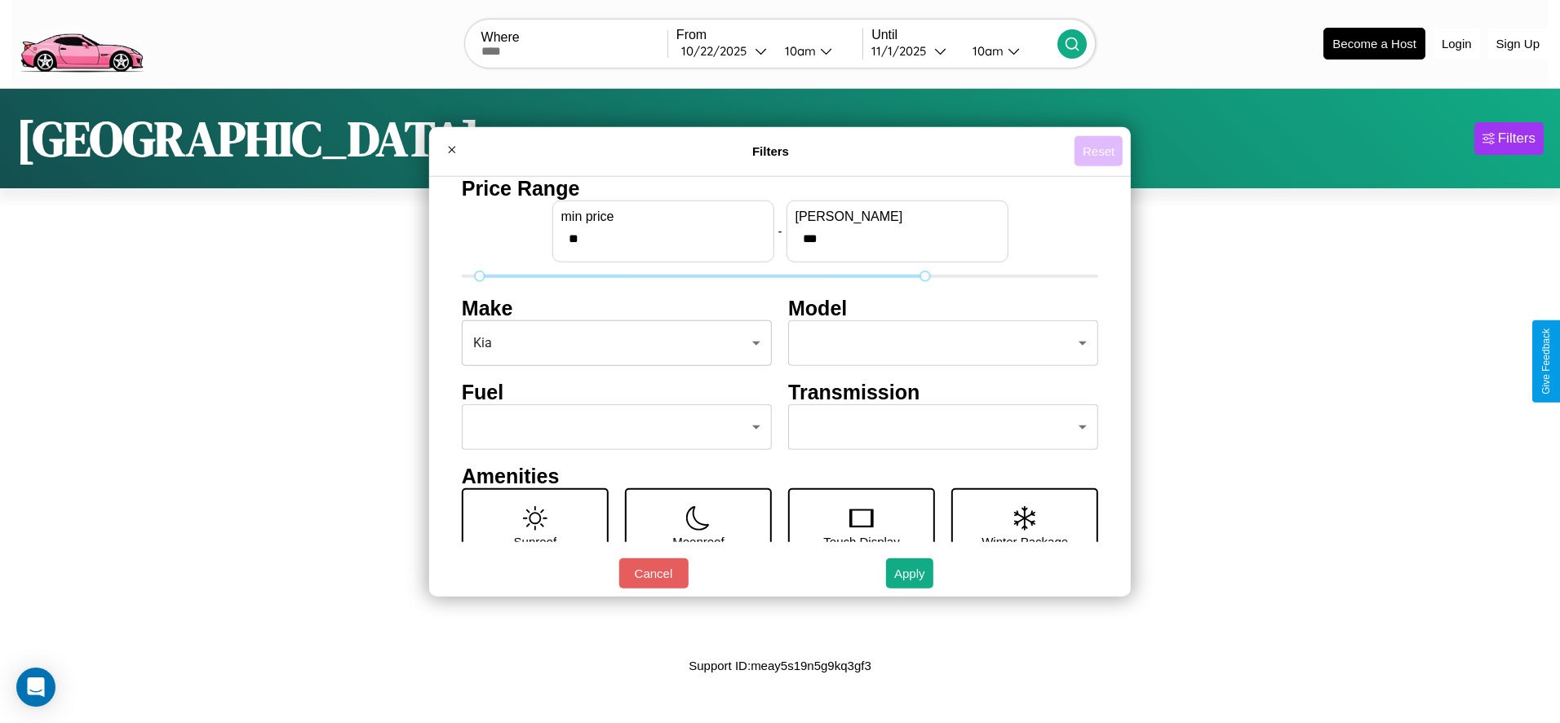
click at [1098, 151] on button "Reset" at bounding box center [1098, 151] width 48 height 30
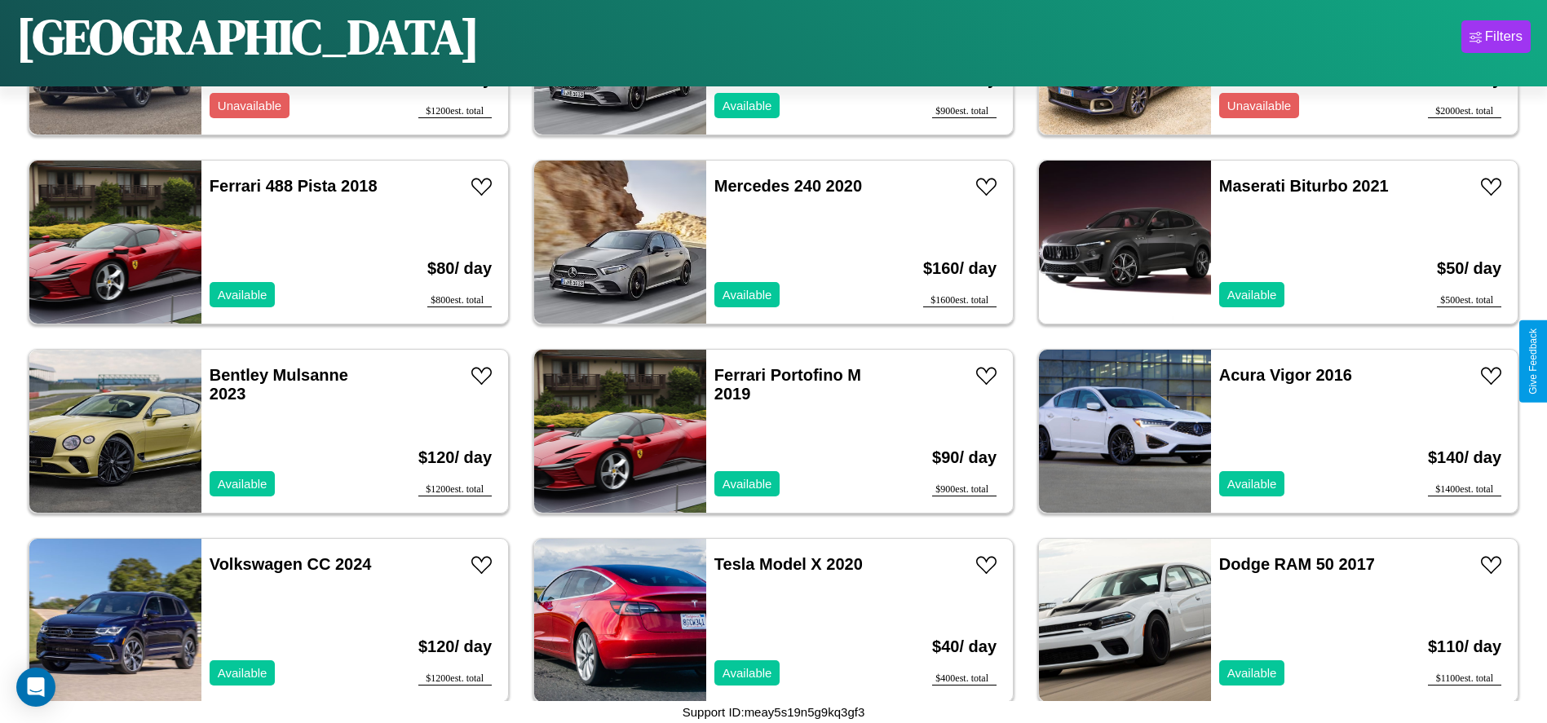
scroll to position [3777, 0]
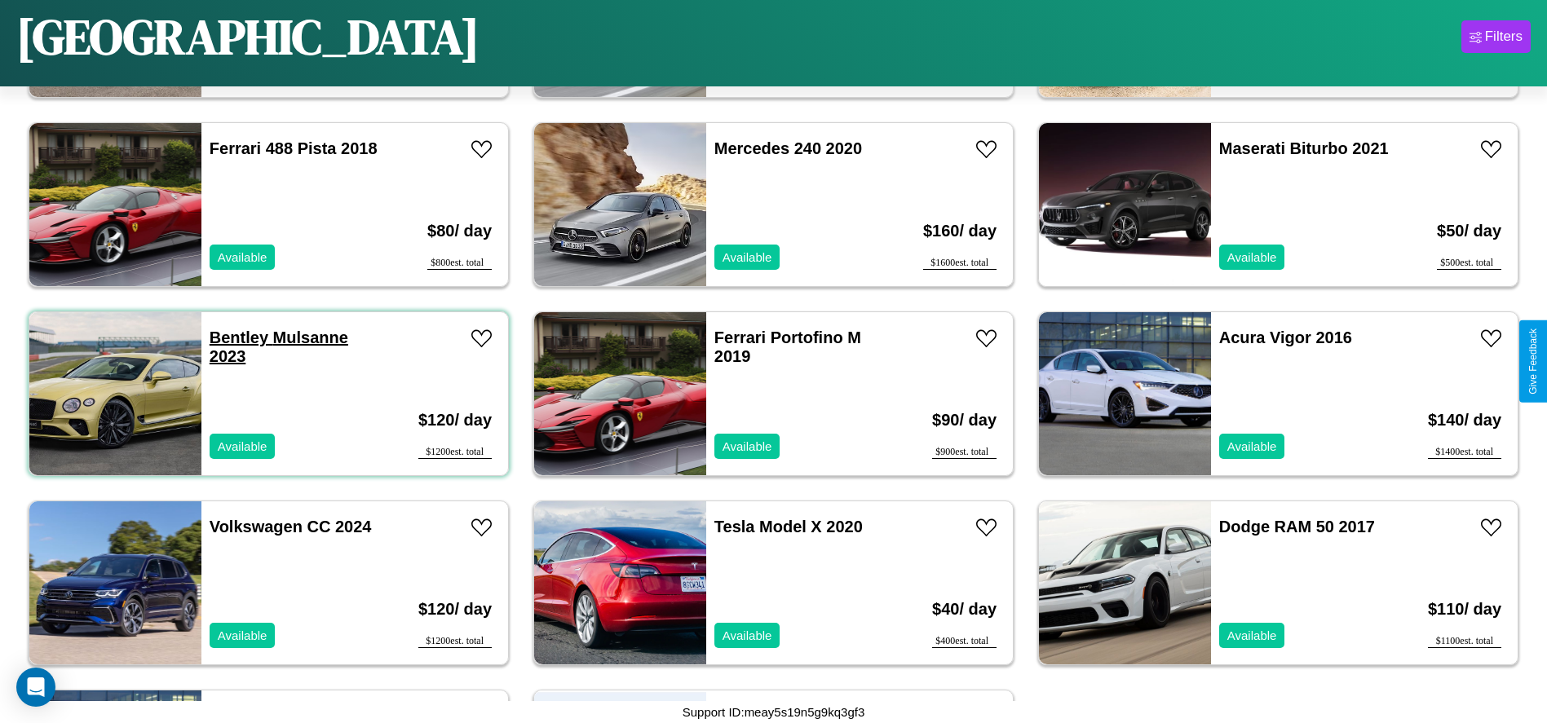
click at [237, 338] on link "Bentley Mulsanne 2023" at bounding box center [279, 347] width 139 height 37
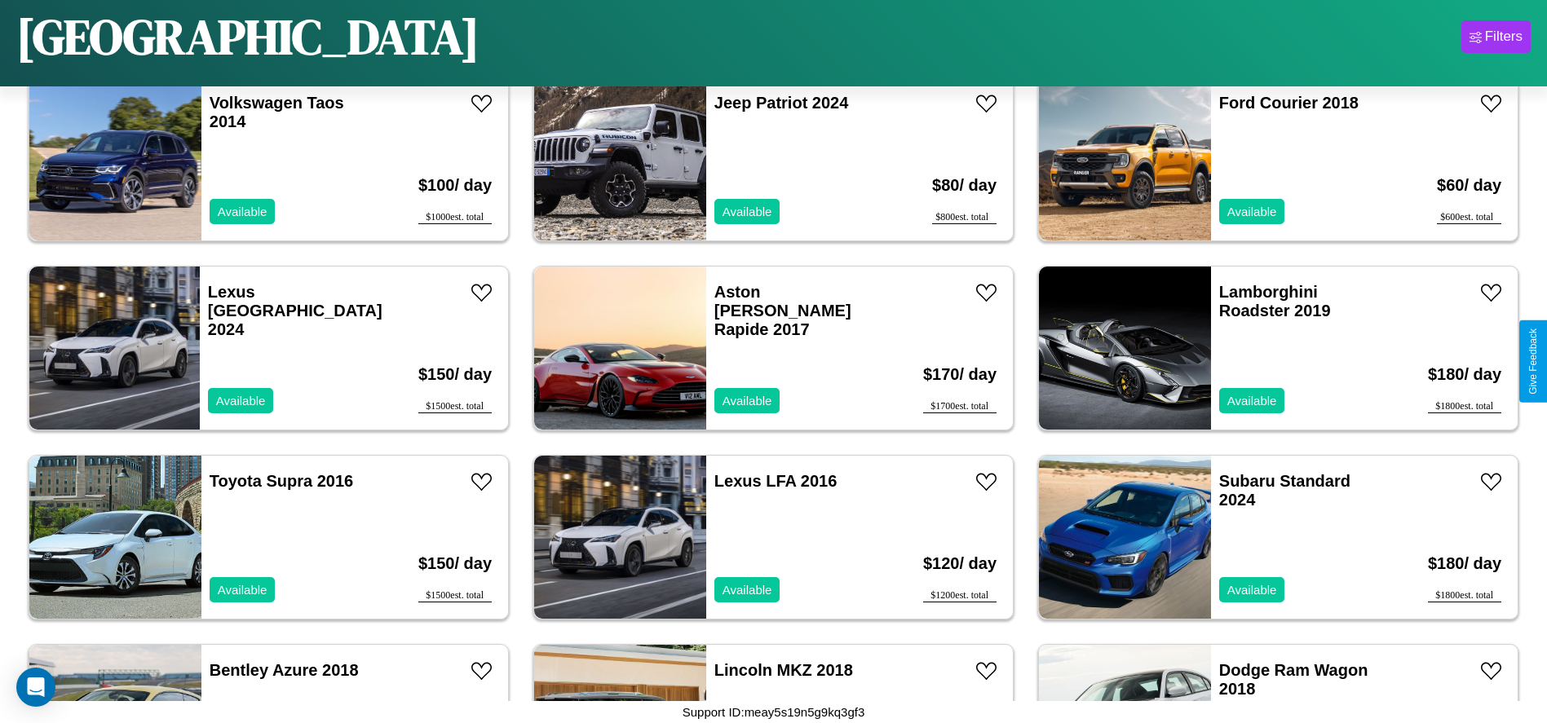
scroll to position [2453, 0]
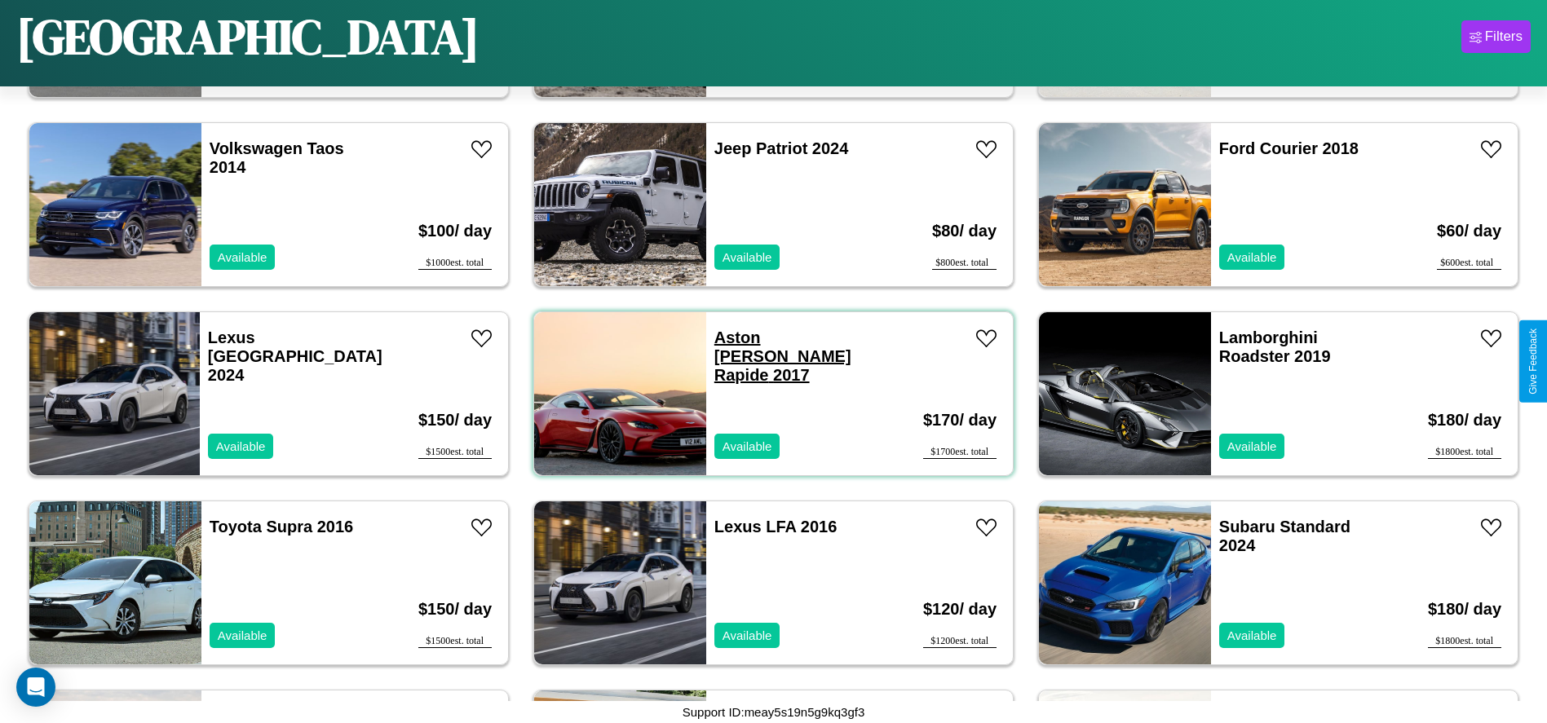
click at [758, 338] on link "Aston Martin Rapide 2017" at bounding box center [783, 356] width 137 height 55
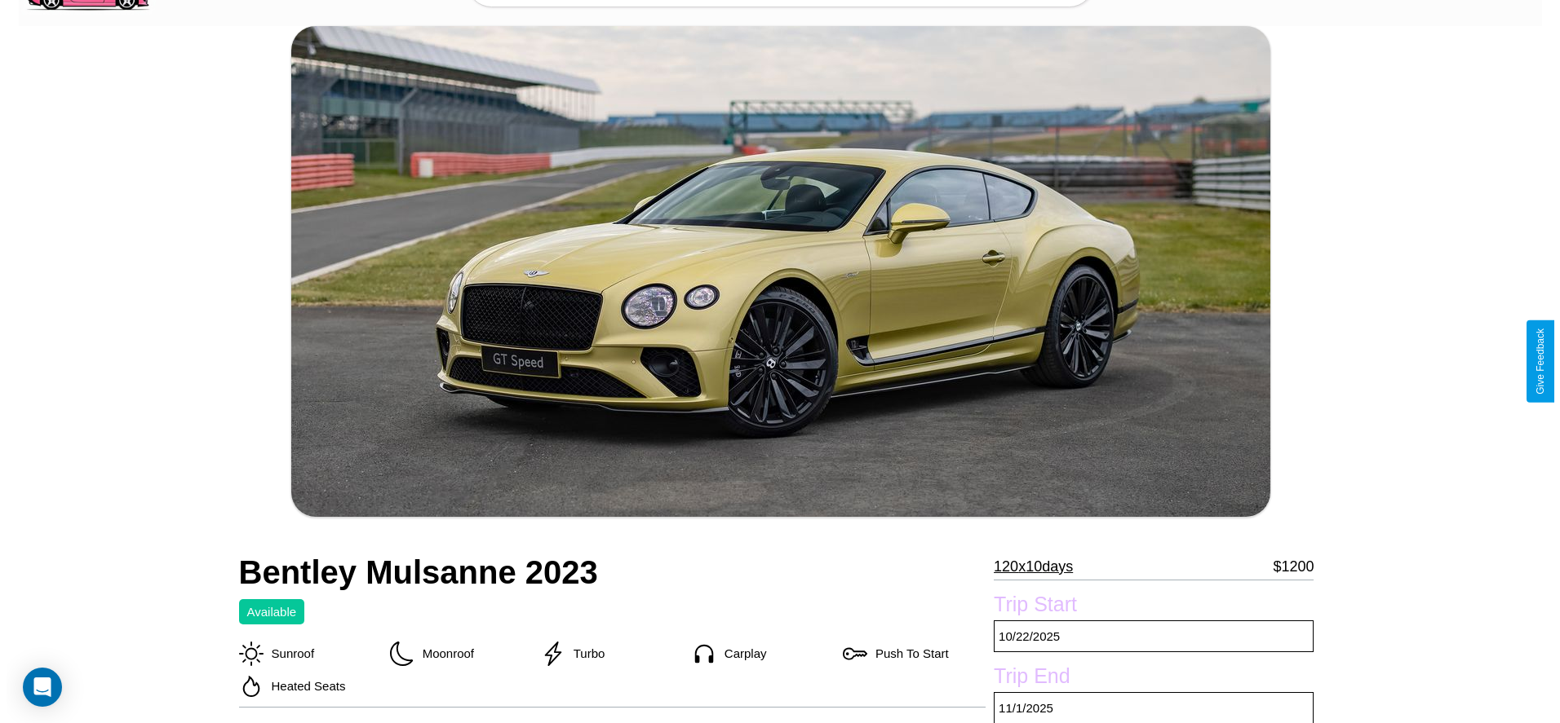
scroll to position [336, 0]
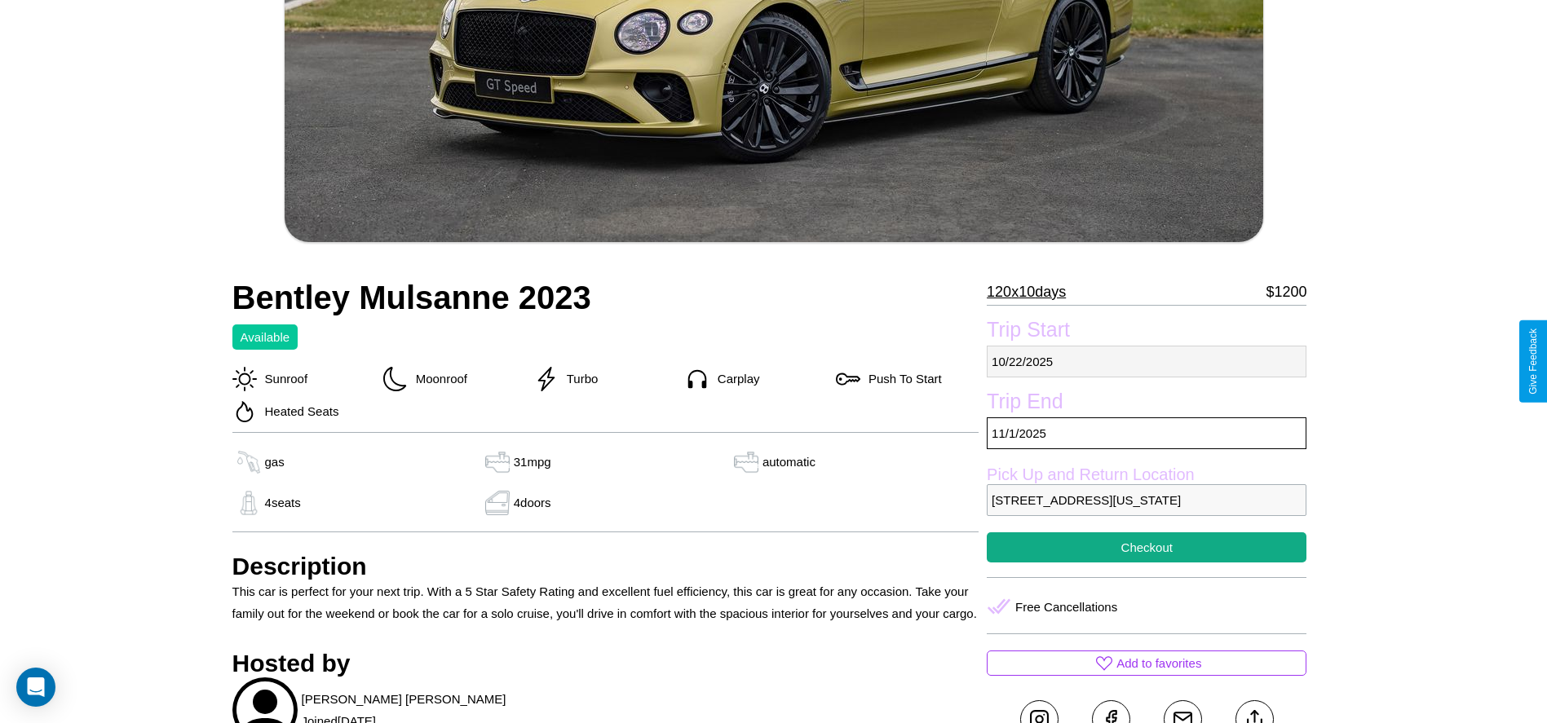
click at [1147, 361] on p "[DATE]" at bounding box center [1147, 362] width 320 height 32
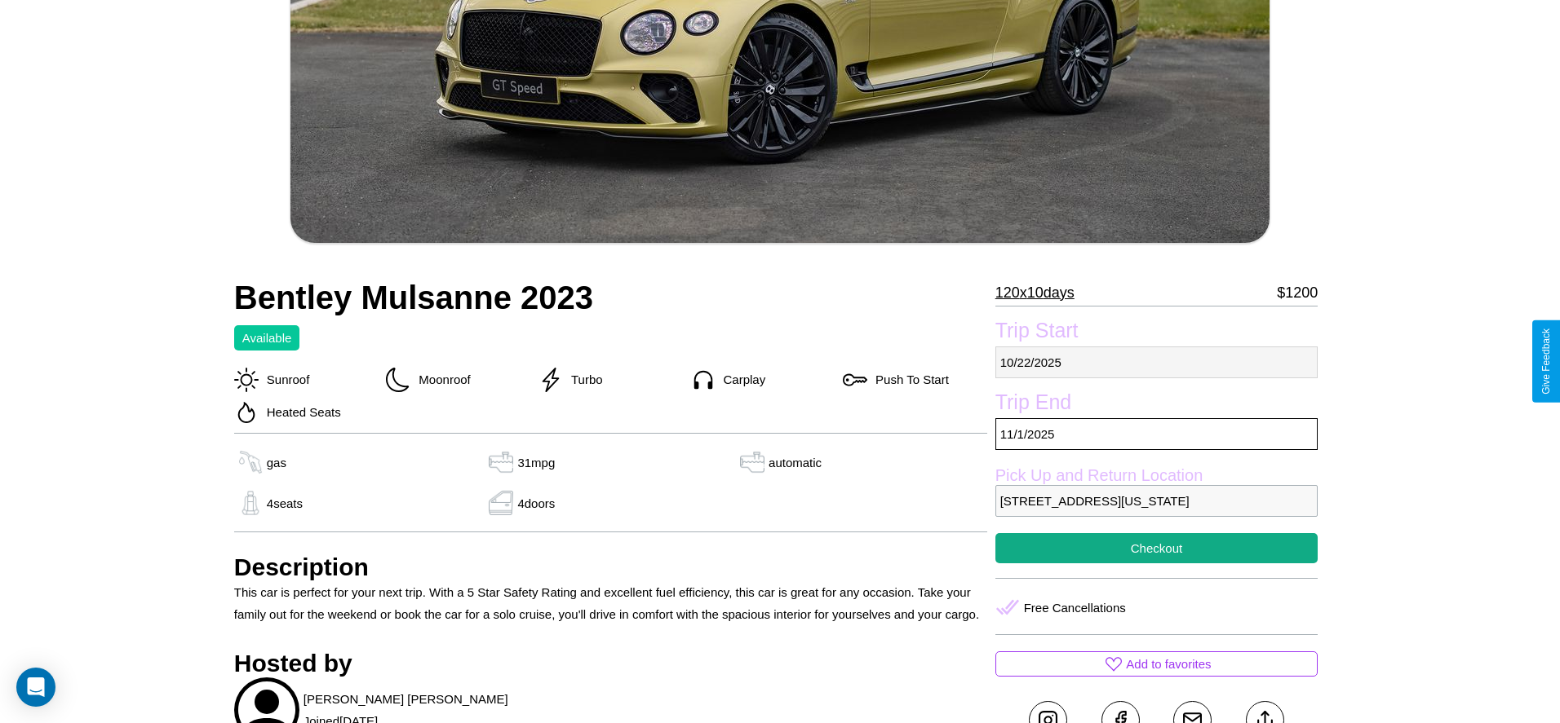
select select "*"
select select "****"
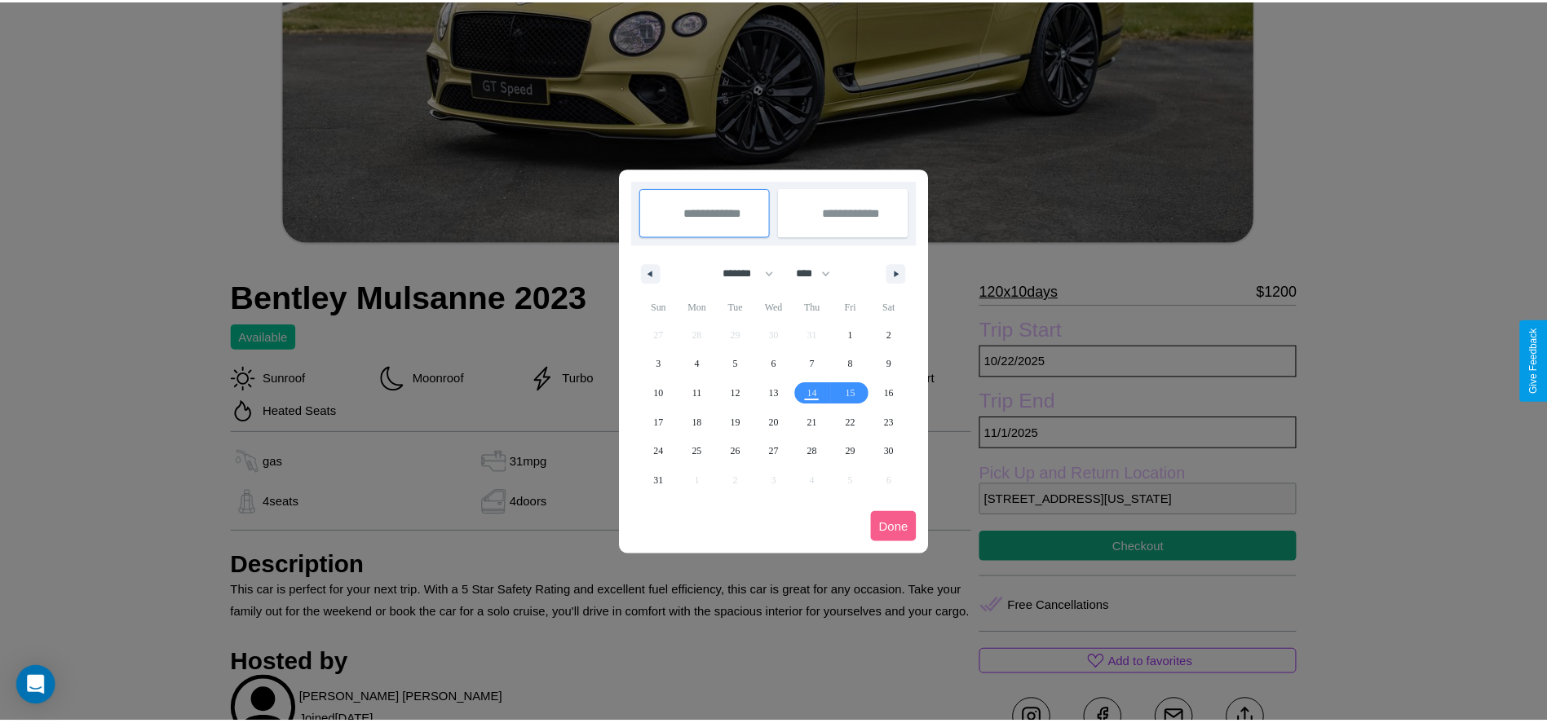
scroll to position [0, 0]
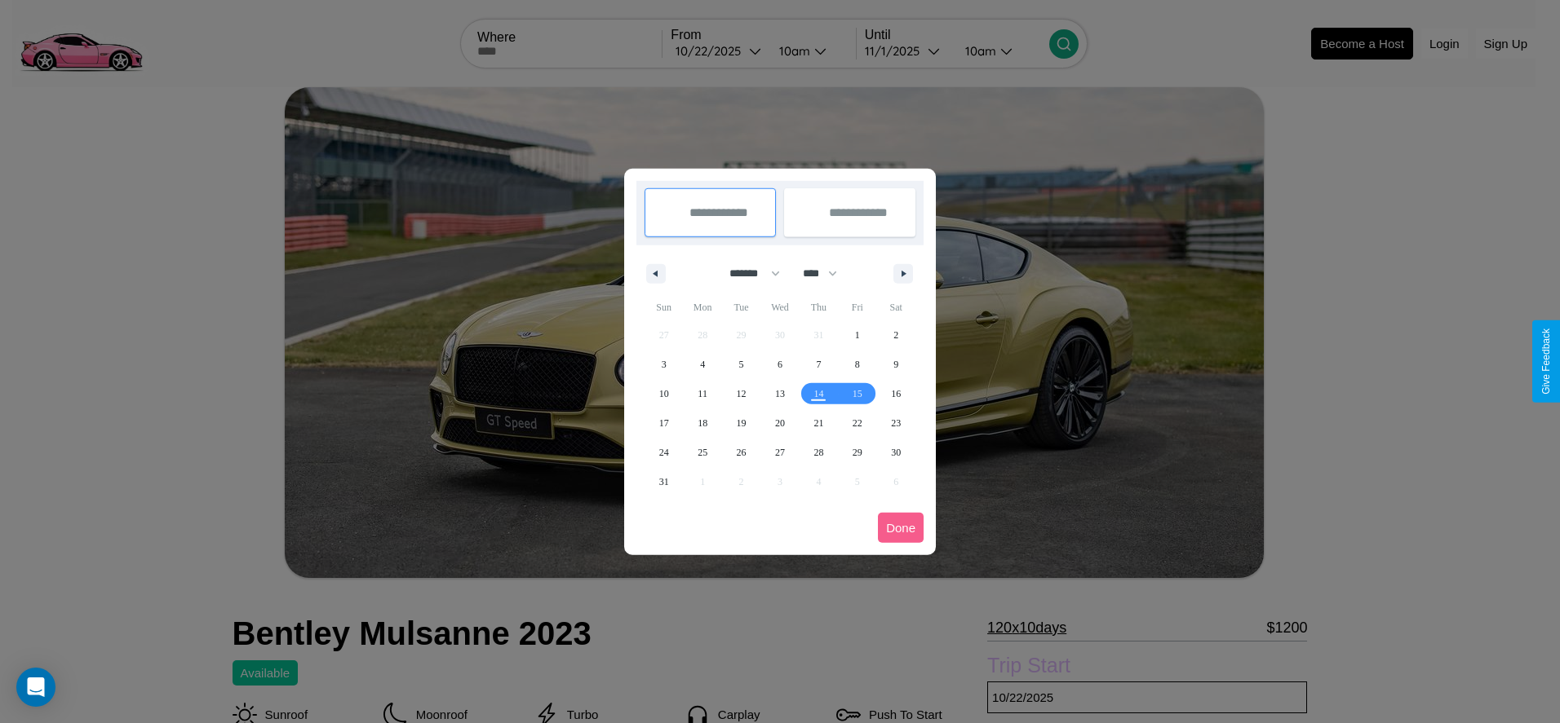
click at [719, 51] on div at bounding box center [780, 361] width 1560 height 723
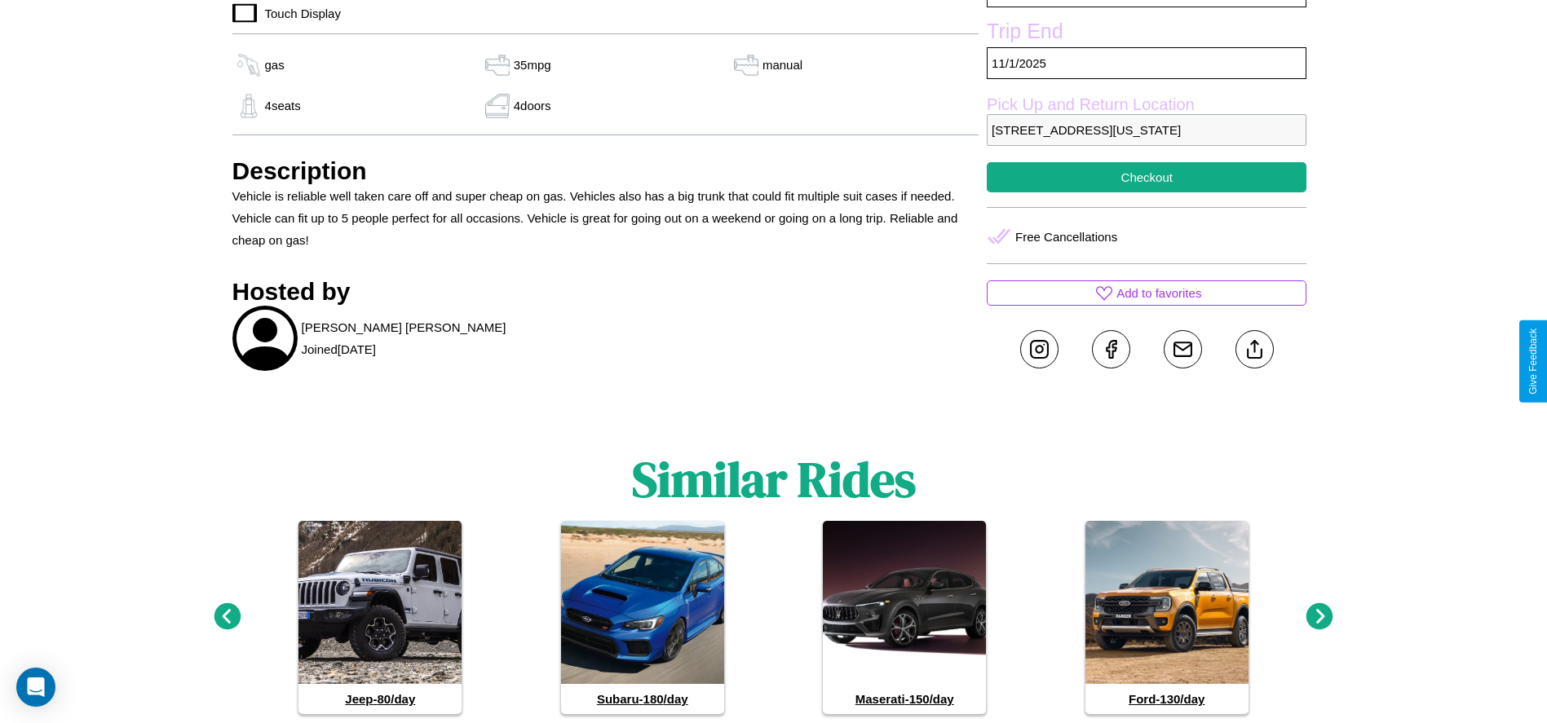
scroll to position [617, 0]
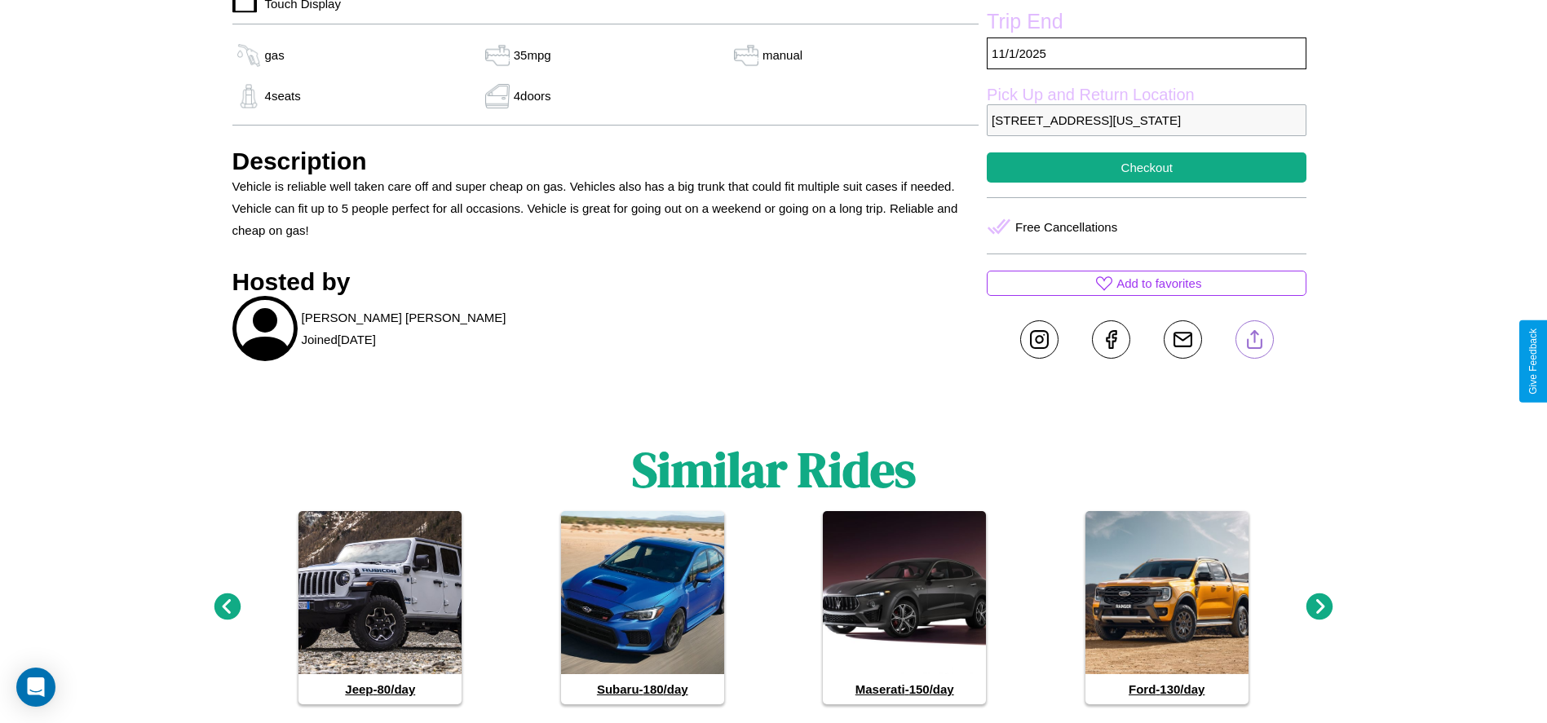
click at [1254, 343] on line at bounding box center [1254, 336] width 0 height 11
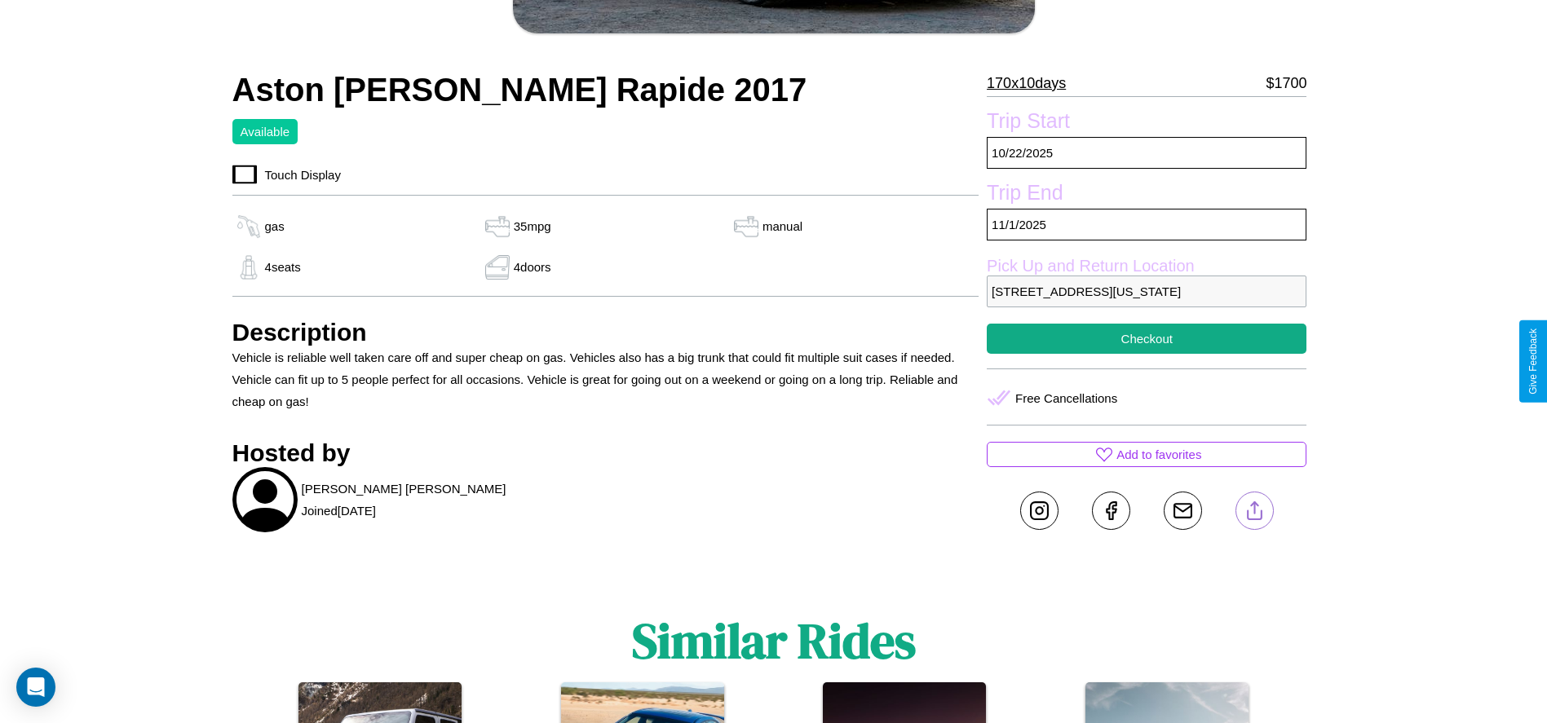
scroll to position [445, 0]
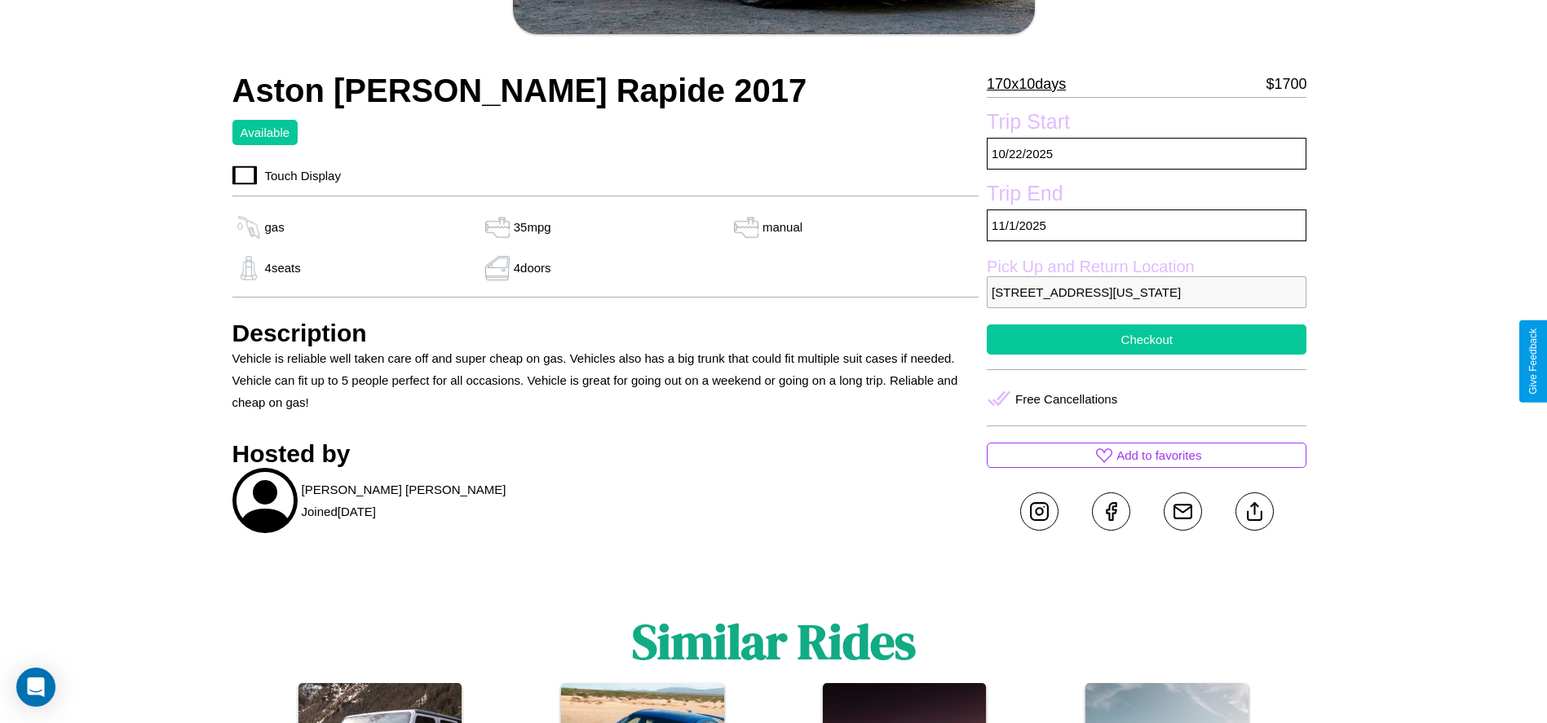
click at [1147, 355] on button "Checkout" at bounding box center [1147, 340] width 320 height 30
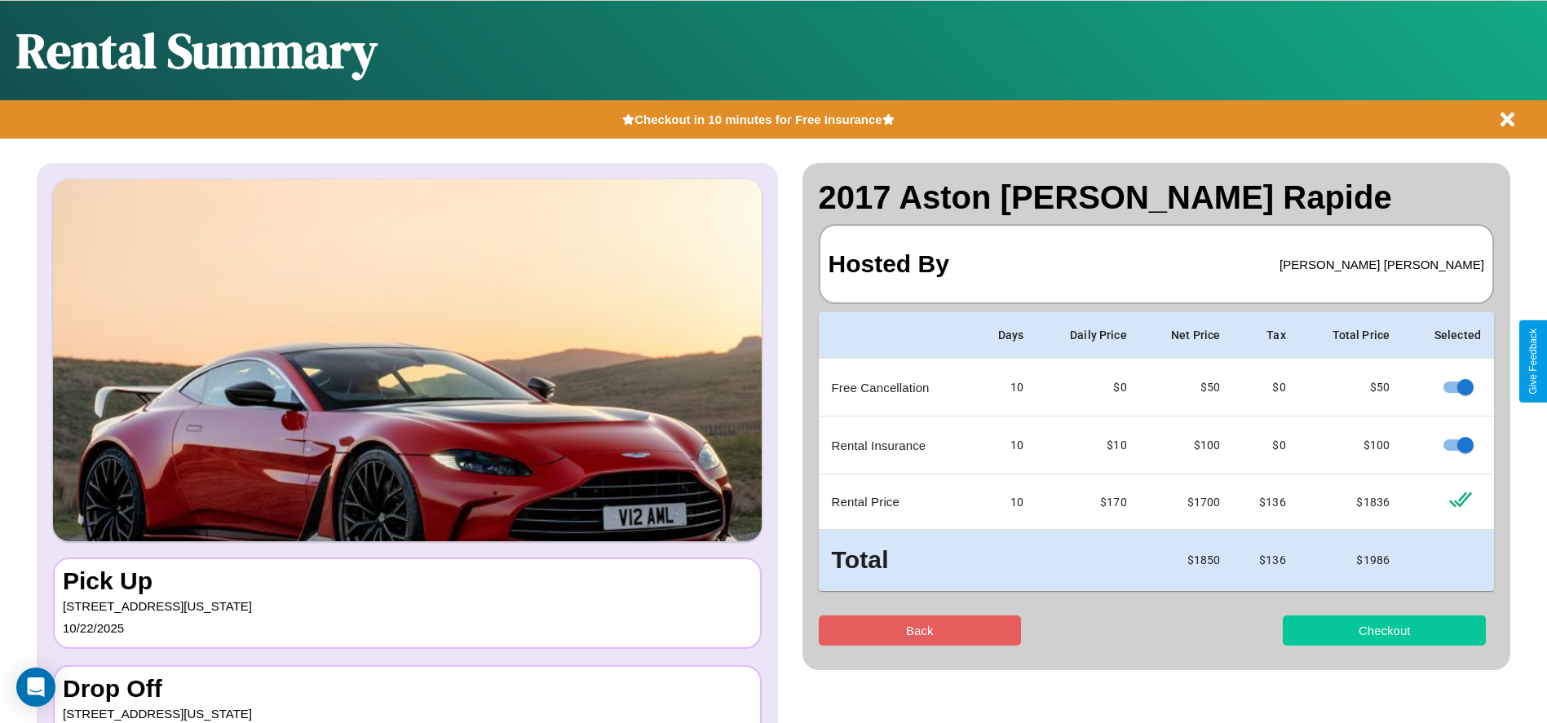
click at [1384, 630] on button "Checkout" at bounding box center [1384, 631] width 203 height 30
